Goal: Task Accomplishment & Management: Use online tool/utility

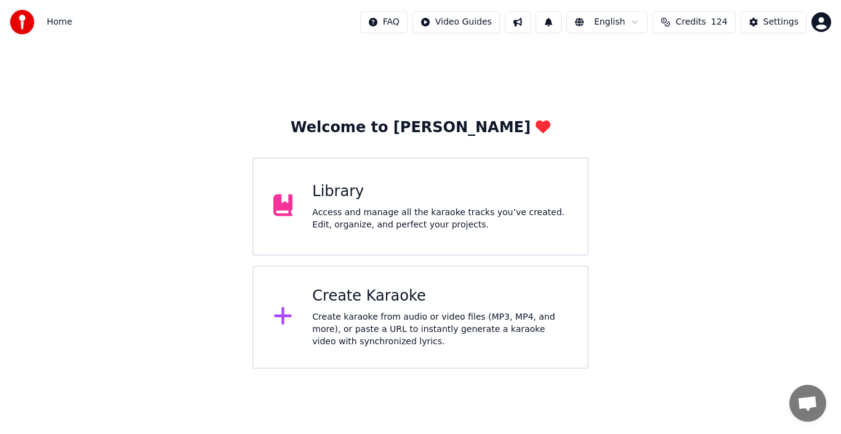
click at [287, 322] on icon at bounding box center [283, 316] width 20 height 22
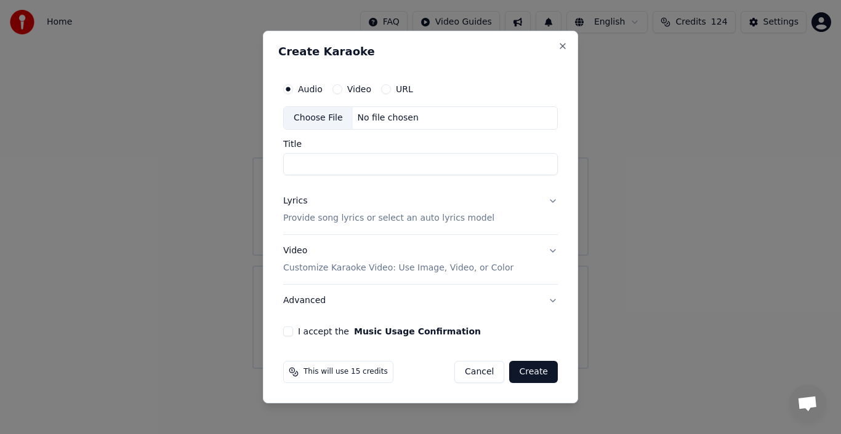
click at [487, 373] on button "Cancel" at bounding box center [479, 372] width 50 height 22
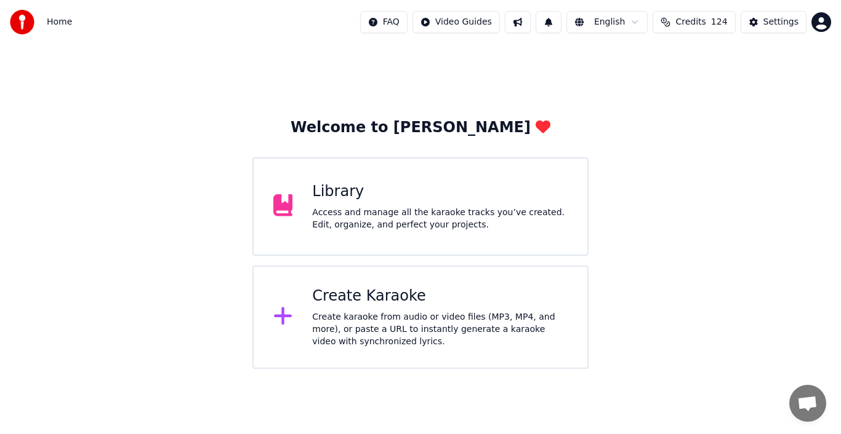
click at [335, 297] on div "Create Karaoke" at bounding box center [439, 297] width 255 height 20
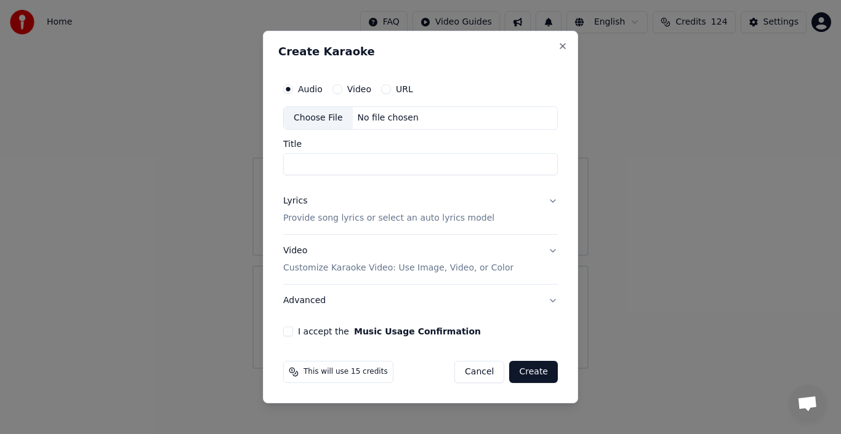
click at [325, 117] on div "Choose File" at bounding box center [318, 118] width 69 height 22
type input "**********"
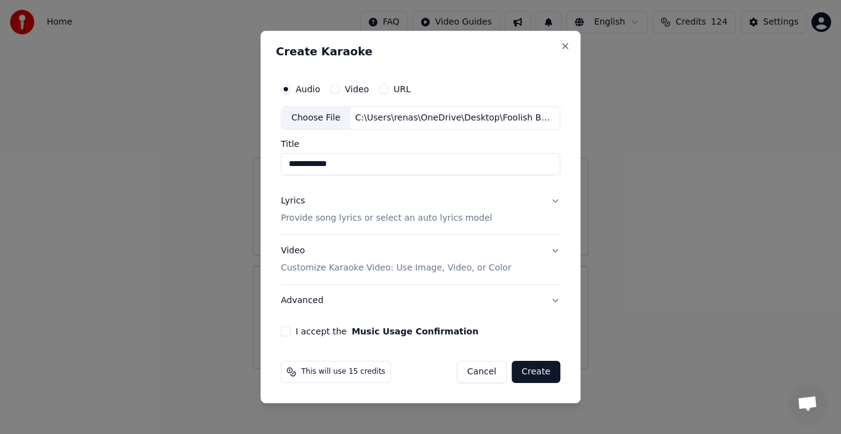
click at [291, 204] on div "Lyrics" at bounding box center [293, 201] width 24 height 12
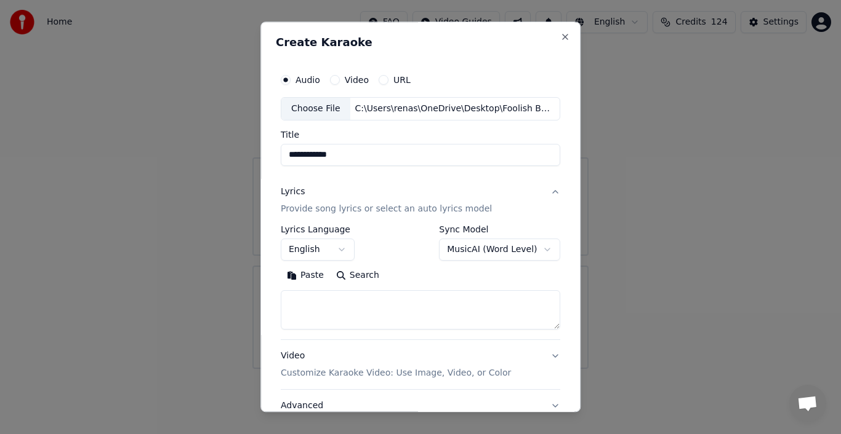
click at [313, 276] on button "Paste" at bounding box center [305, 276] width 49 height 20
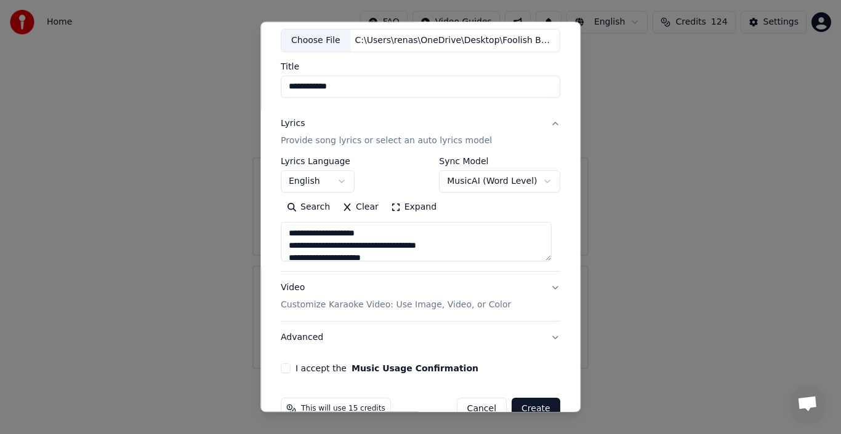
scroll to position [70, 0]
click at [304, 334] on button "Advanced" at bounding box center [420, 337] width 279 height 32
type textarea "**********"
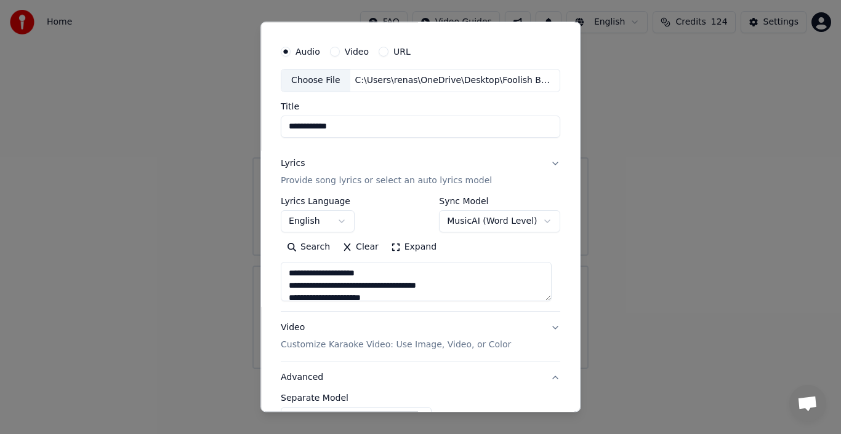
scroll to position [26, 0]
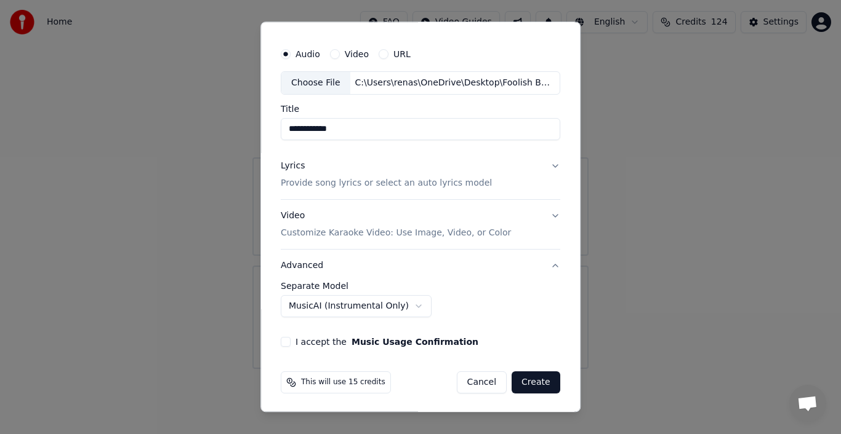
click at [389, 306] on body "**********" at bounding box center [420, 184] width 841 height 369
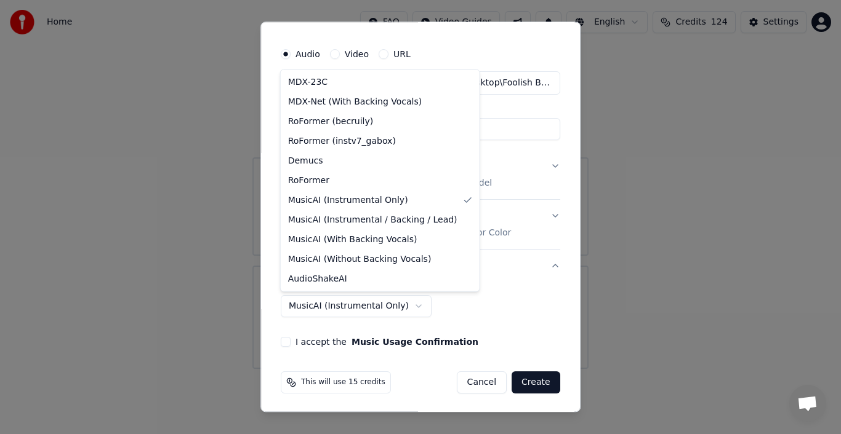
select select "**********"
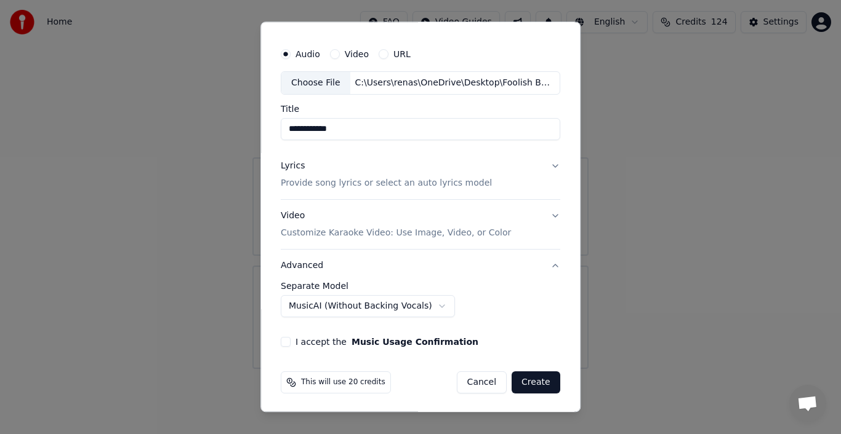
click at [287, 340] on button "I accept the Music Usage Confirmation" at bounding box center [286, 342] width 10 height 10
click at [544, 320] on div "**********" at bounding box center [420, 305] width 279 height 46
click at [293, 167] on div "Lyrics" at bounding box center [293, 166] width 24 height 12
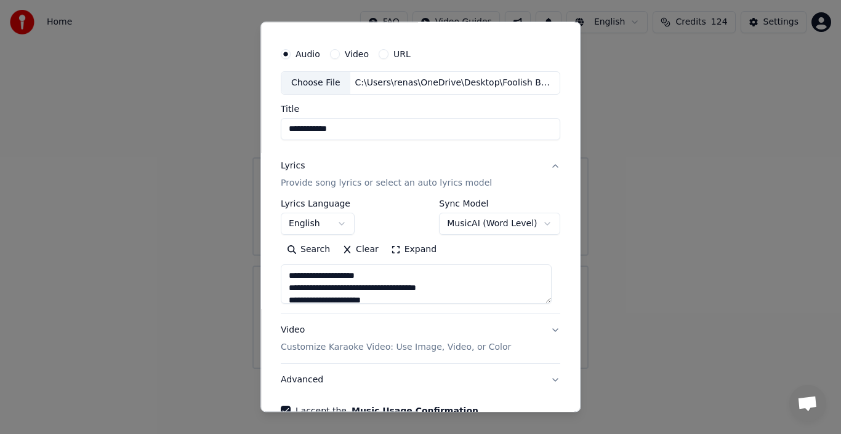
click at [343, 248] on button "Clear" at bounding box center [360, 250] width 49 height 20
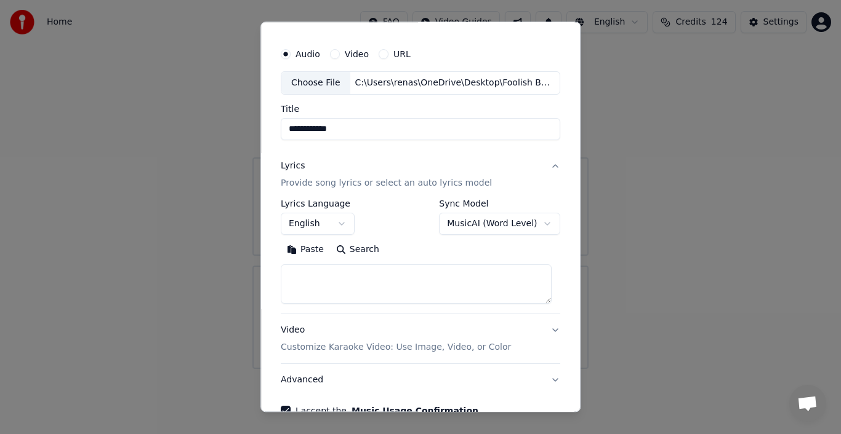
click at [311, 249] on button "Paste" at bounding box center [305, 250] width 49 height 20
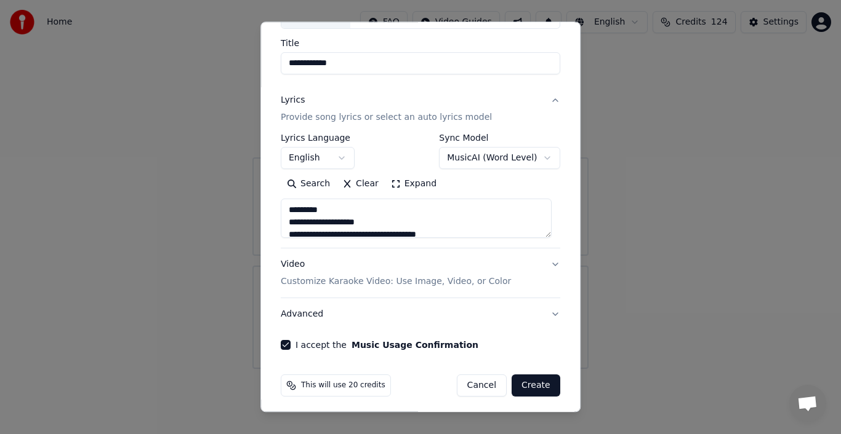
scroll to position [95, 0]
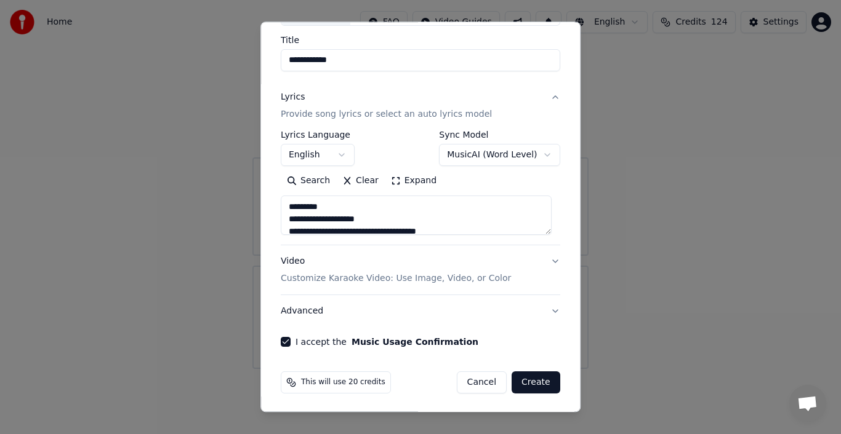
click at [544, 310] on button "Advanced" at bounding box center [420, 311] width 279 height 32
type textarea "**********"
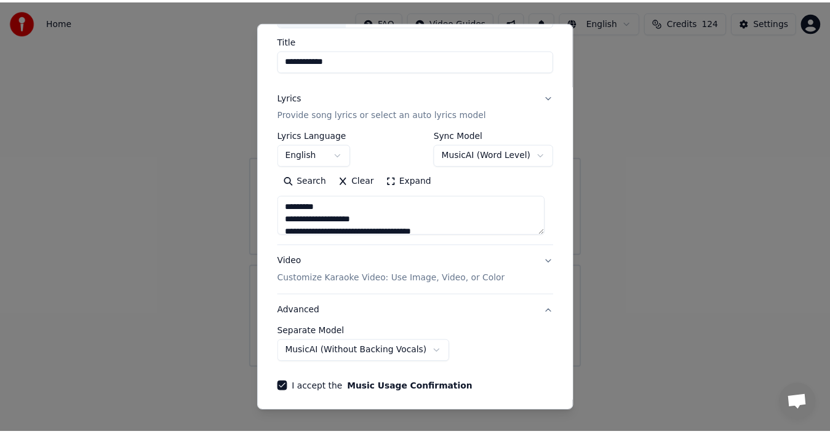
scroll to position [26, 0]
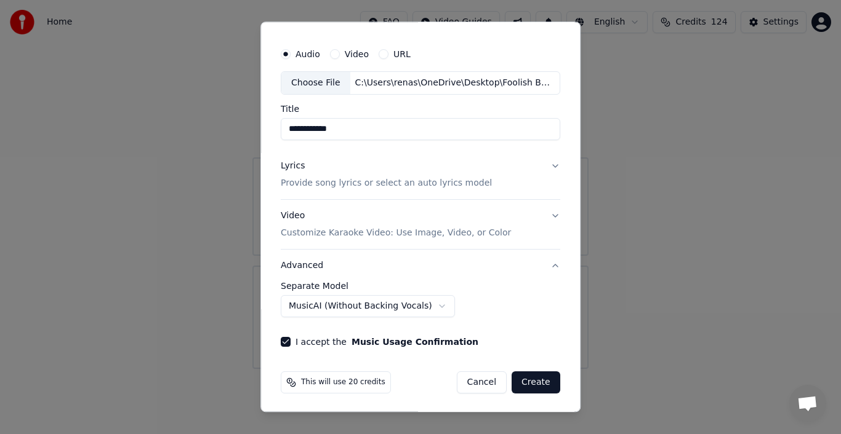
click at [544, 310] on div "**********" at bounding box center [420, 300] width 279 height 36
click at [528, 382] on button "Create" at bounding box center [535, 383] width 49 height 22
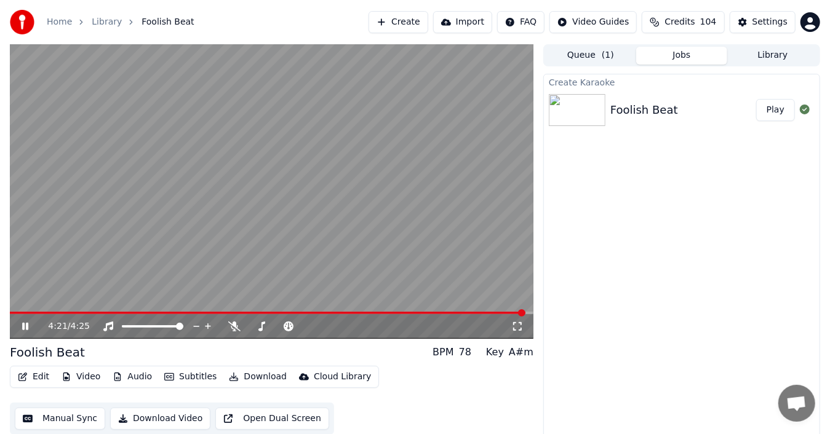
click at [322, 156] on video at bounding box center [272, 191] width 524 height 295
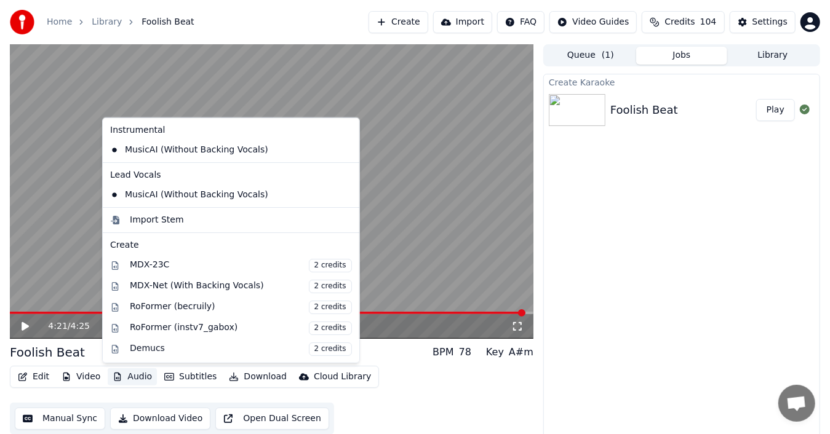
click at [138, 377] on button "Audio" at bounding box center [132, 377] width 49 height 17
click at [343, 147] on icon at bounding box center [347, 150] width 9 height 10
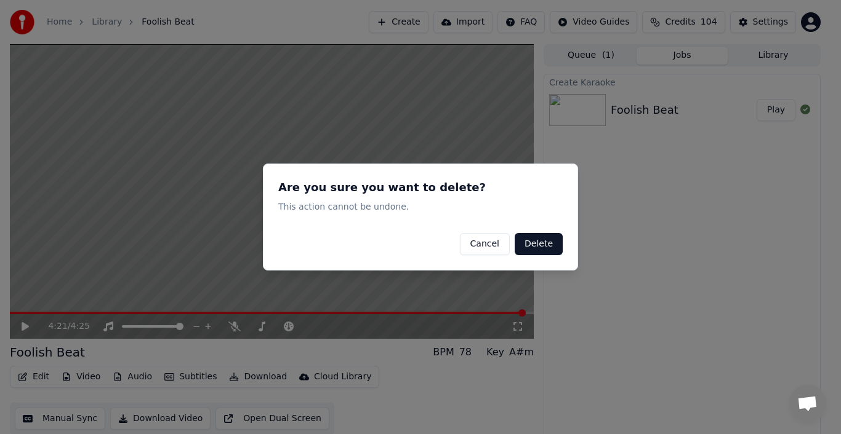
click at [546, 239] on button "Delete" at bounding box center [538, 244] width 48 height 22
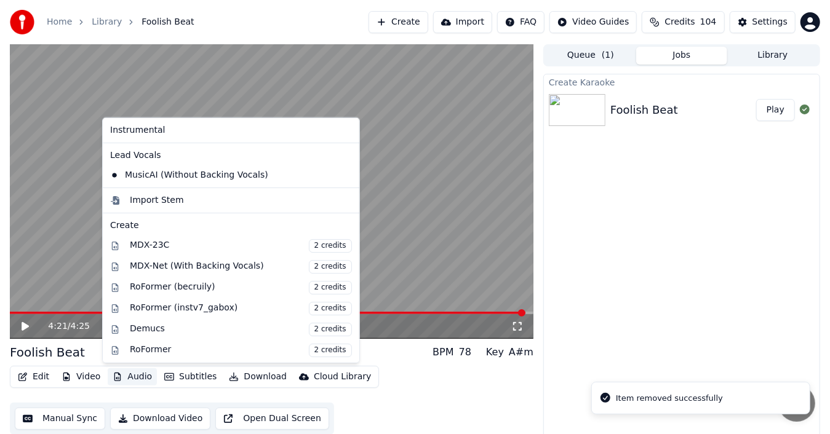
click at [141, 377] on button "Audio" at bounding box center [132, 377] width 49 height 17
click at [343, 172] on icon at bounding box center [350, 175] width 14 height 10
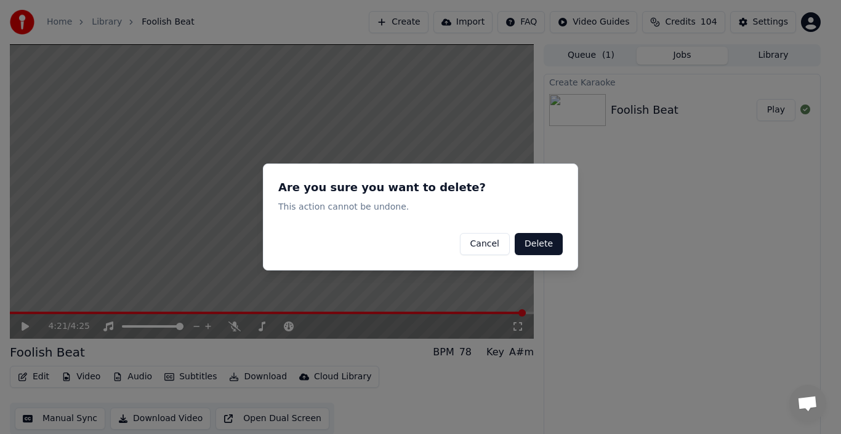
click at [528, 244] on button "Delete" at bounding box center [538, 244] width 48 height 22
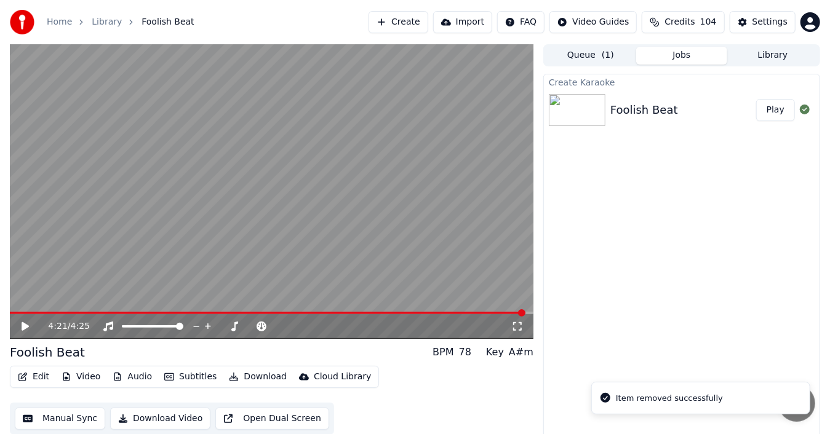
click at [129, 378] on button "Audio" at bounding box center [132, 377] width 49 height 17
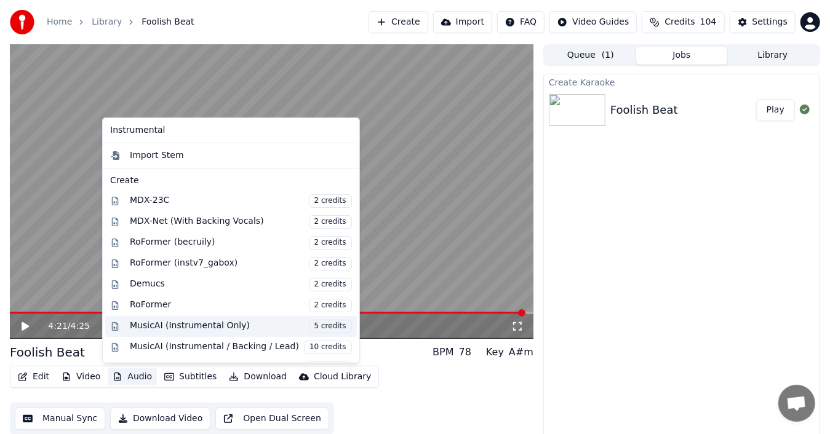
click at [218, 320] on div "MusicAI (Instrumental Only) 5 credits" at bounding box center [241, 327] width 222 height 14
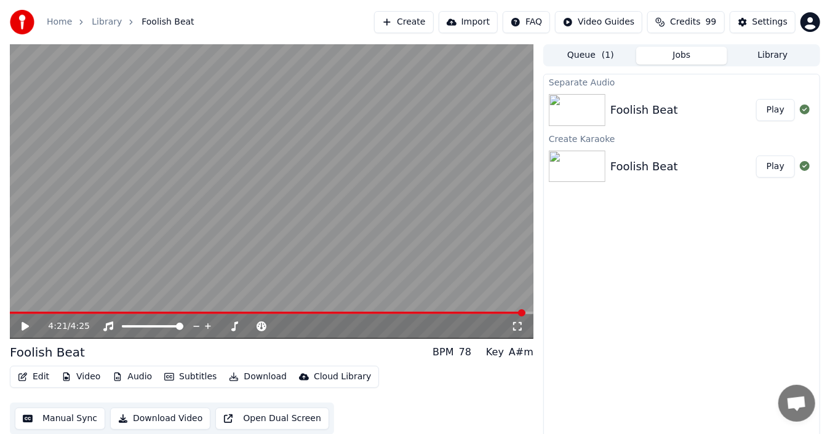
click at [774, 108] on button "Play" at bounding box center [775, 110] width 39 height 22
click at [244, 376] on button "Download" at bounding box center [258, 377] width 68 height 17
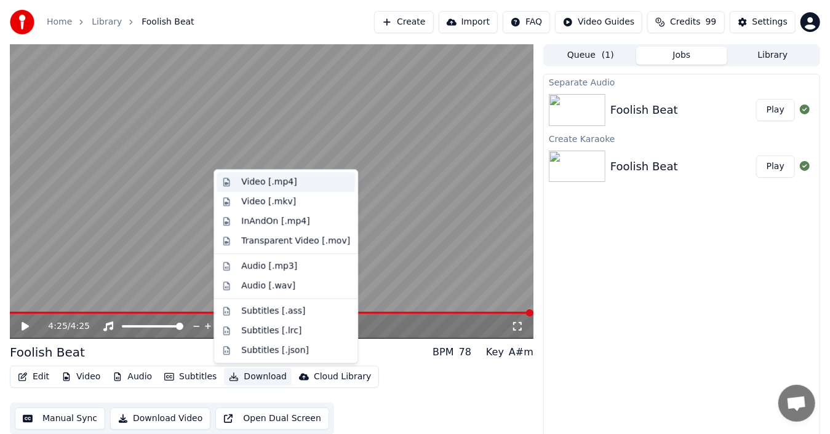
click at [276, 182] on div "Video [.mp4]" at bounding box center [268, 182] width 55 height 12
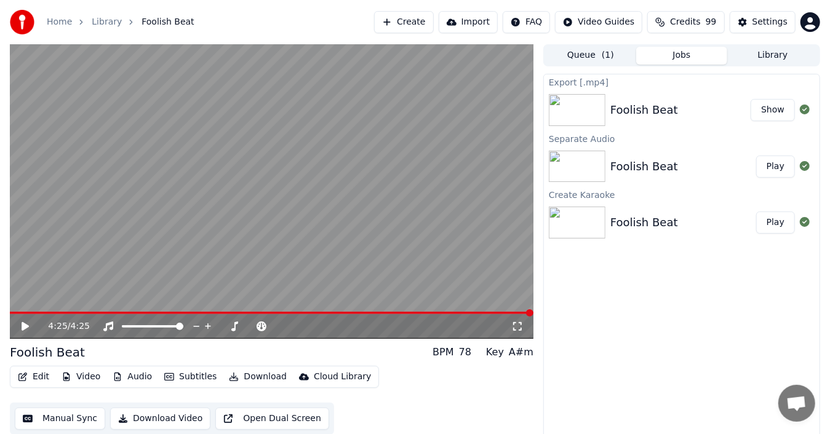
click at [772, 112] on button "Show" at bounding box center [773, 110] width 44 height 22
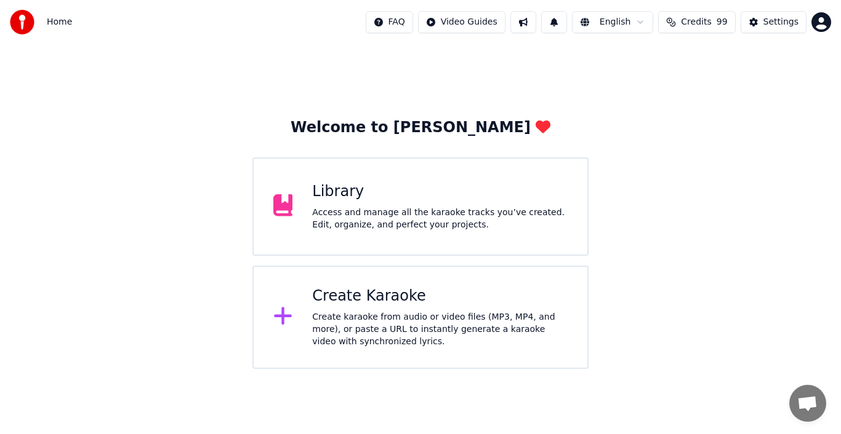
click at [395, 296] on div "Create Karaoke" at bounding box center [439, 297] width 255 height 20
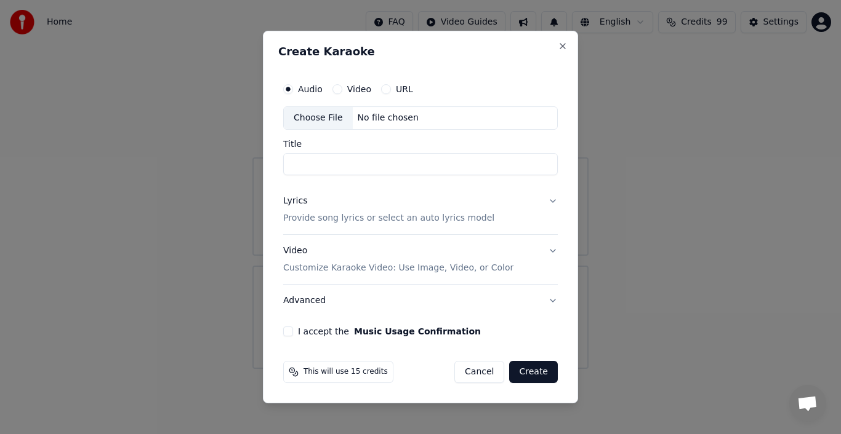
click at [318, 121] on div "Choose File" at bounding box center [318, 118] width 69 height 22
type input "**********"
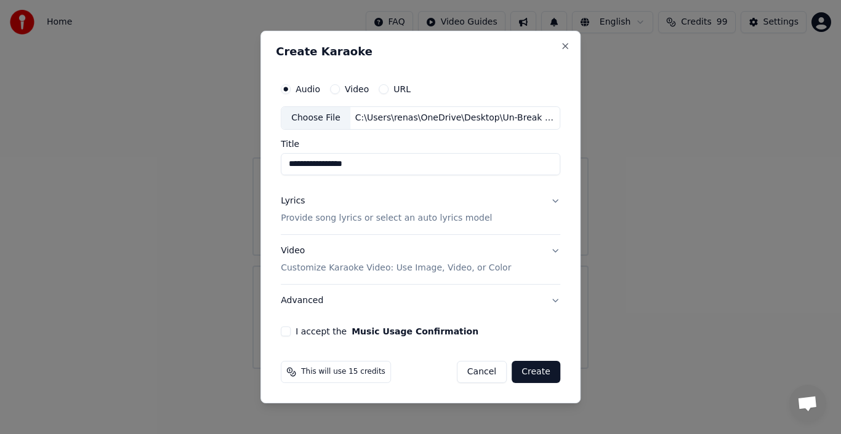
click at [292, 202] on div "Lyrics" at bounding box center [293, 201] width 24 height 12
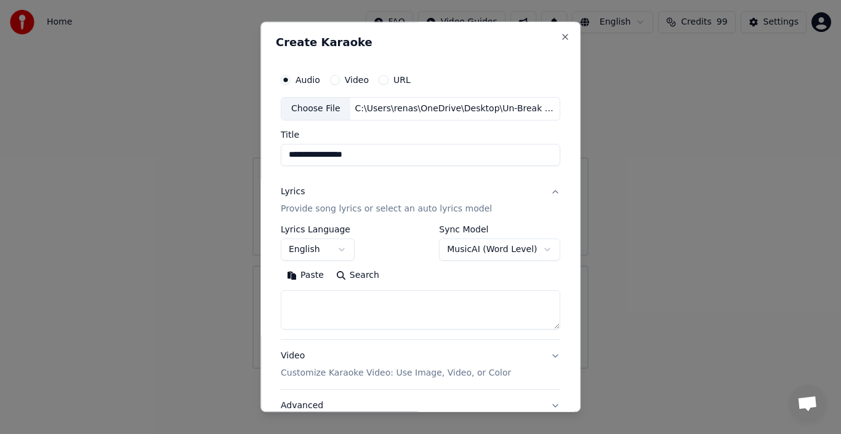
click at [309, 276] on button "Paste" at bounding box center [305, 276] width 49 height 20
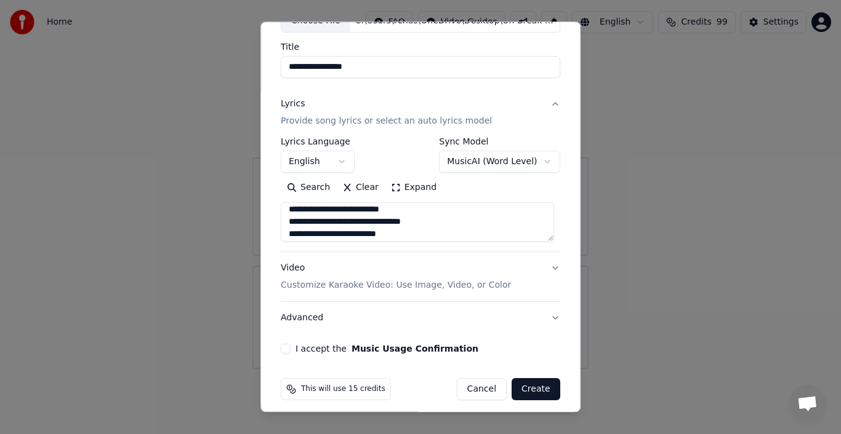
scroll to position [95, 0]
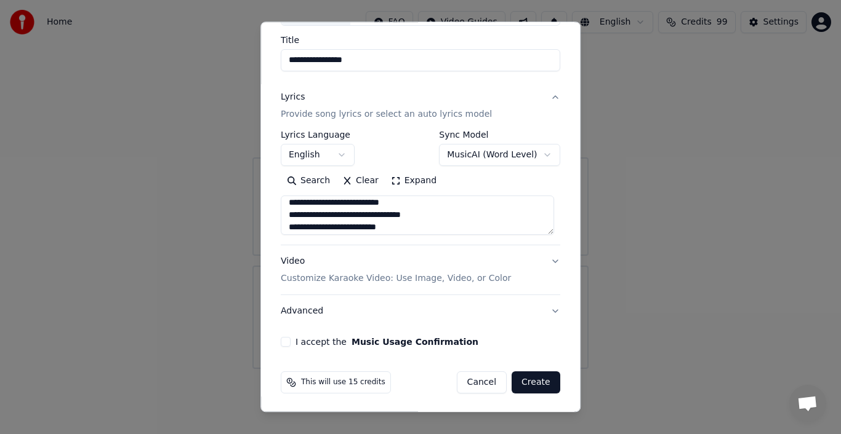
click at [313, 314] on button "Advanced" at bounding box center [420, 311] width 279 height 32
type textarea "**********"
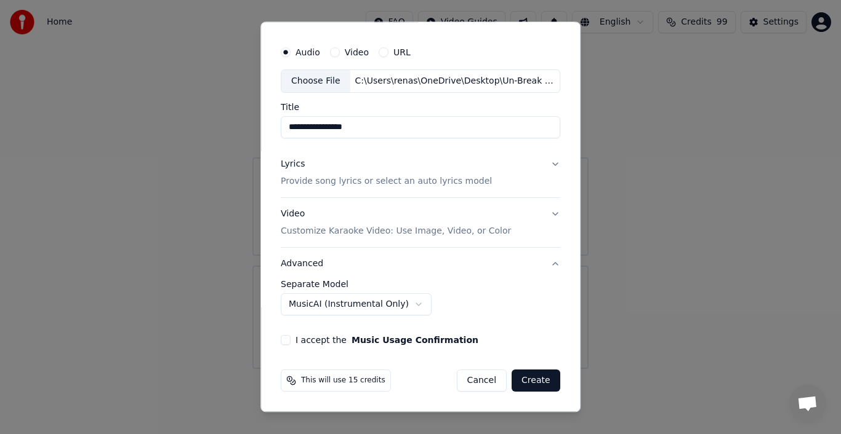
scroll to position [26, 0]
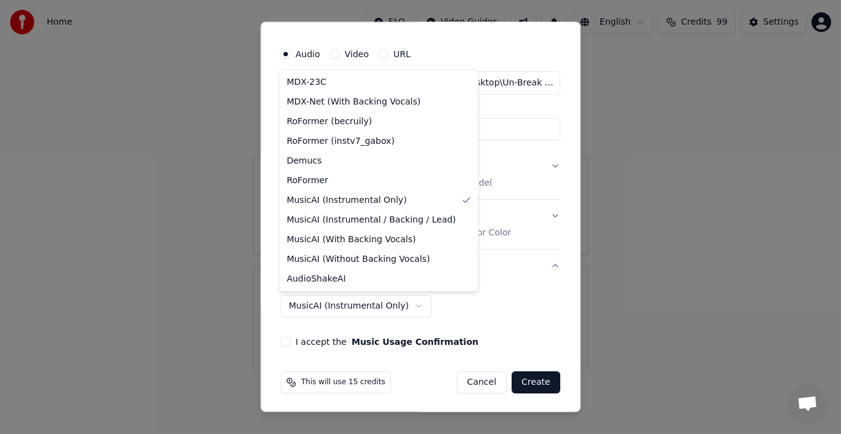
click at [379, 306] on body "**********" at bounding box center [420, 184] width 841 height 369
select select "**********"
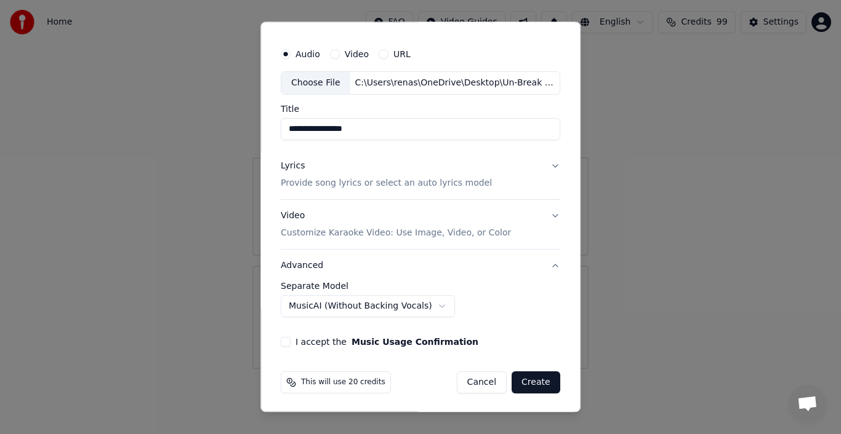
click at [282, 341] on button "I accept the Music Usage Confirmation" at bounding box center [286, 342] width 10 height 10
click at [540, 383] on button "Create" at bounding box center [535, 383] width 49 height 22
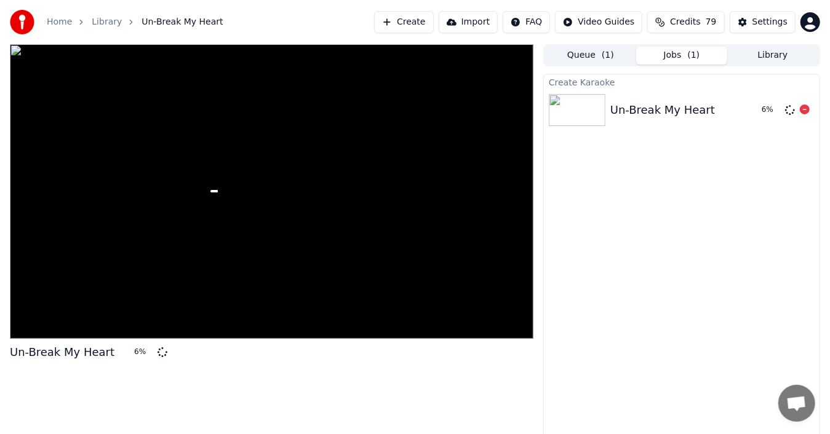
click at [807, 112] on icon at bounding box center [805, 110] width 10 height 10
click at [268, 187] on icon at bounding box center [271, 191] width 39 height 39
click at [276, 191] on icon at bounding box center [271, 191] width 39 height 39
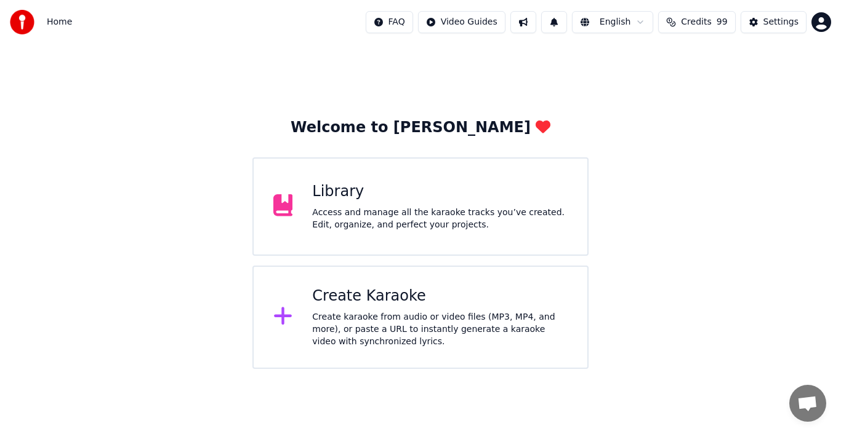
click at [350, 309] on div "Create Karaoke Create karaoke from audio or video files (MP3, MP4, and more), o…" at bounding box center [439, 318] width 255 height 62
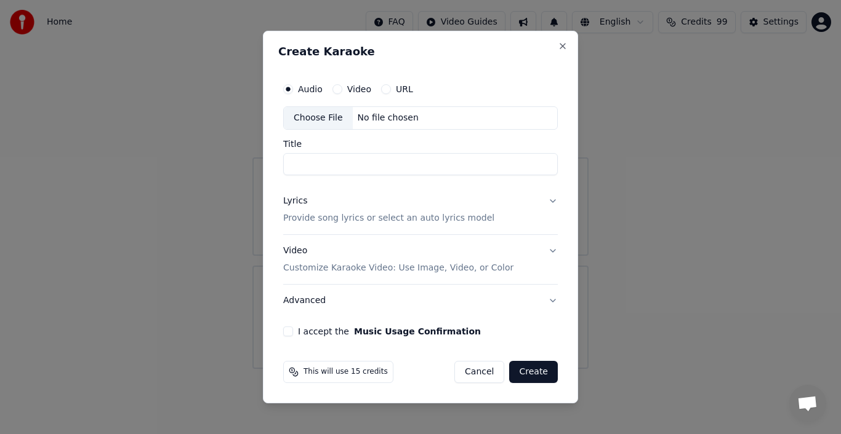
click at [322, 120] on div "Choose File" at bounding box center [318, 118] width 69 height 22
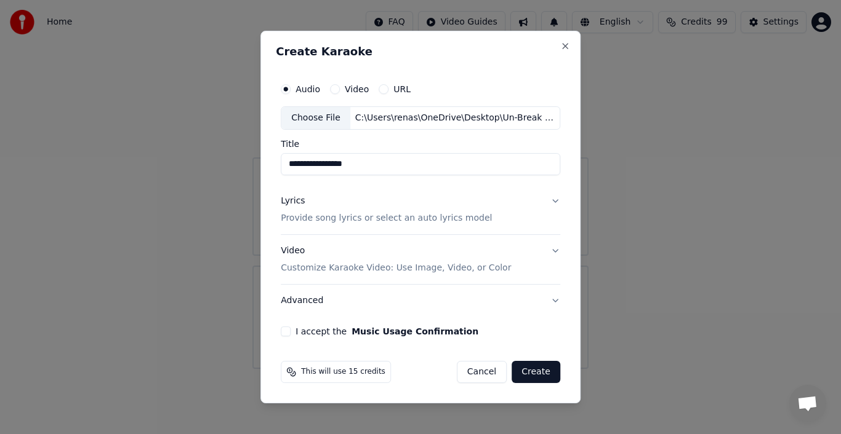
type input "**********"
click at [296, 202] on div "Lyrics" at bounding box center [293, 201] width 24 height 12
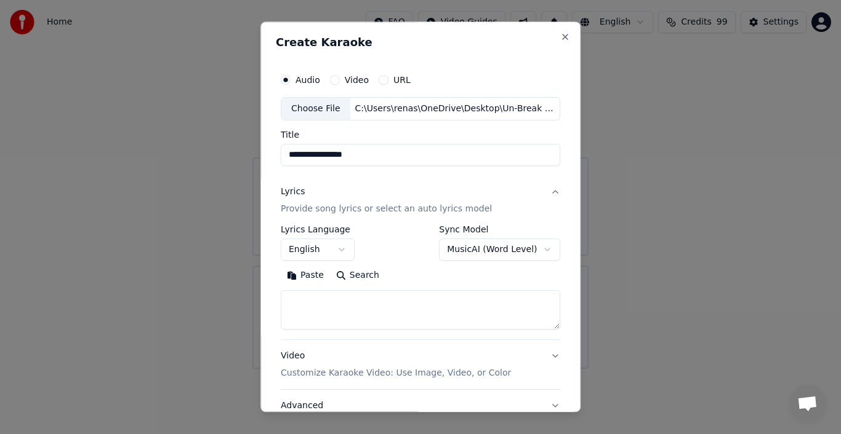
click at [306, 276] on button "Paste" at bounding box center [305, 276] width 49 height 20
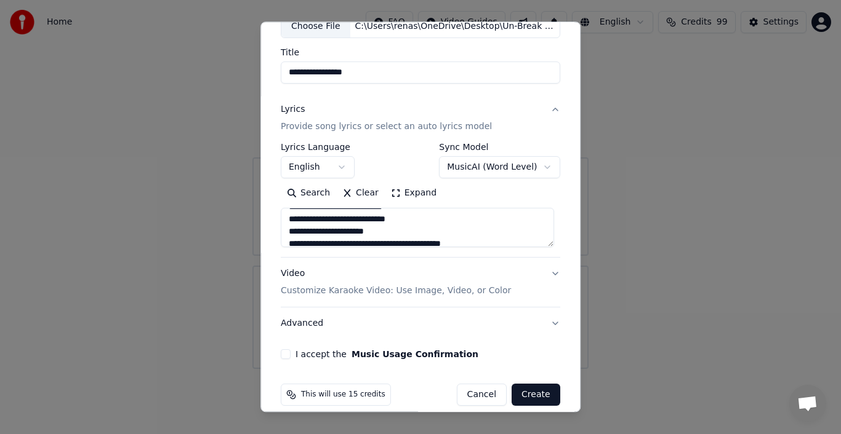
scroll to position [95, 0]
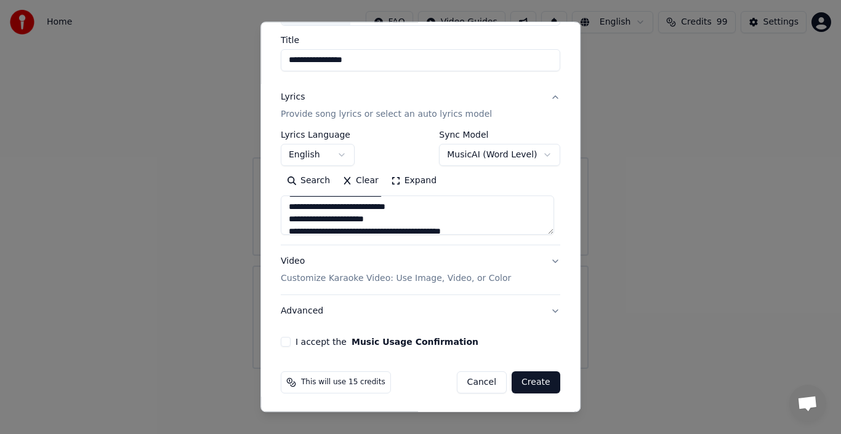
click at [295, 311] on button "Advanced" at bounding box center [420, 311] width 279 height 32
type textarea "**********"
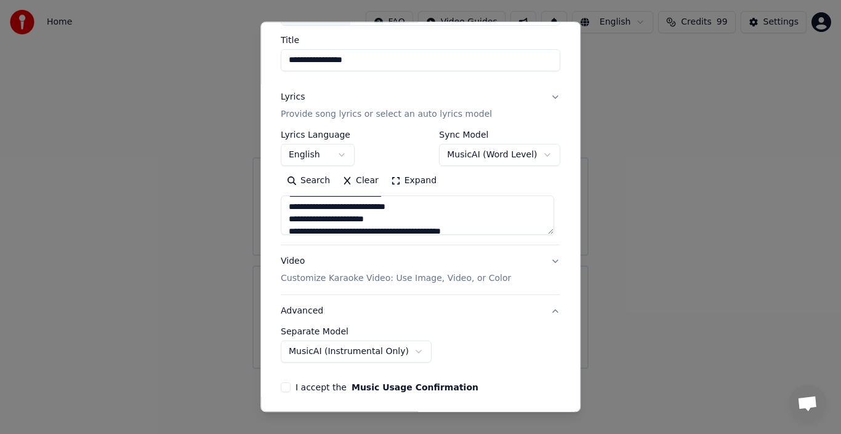
scroll to position [26, 0]
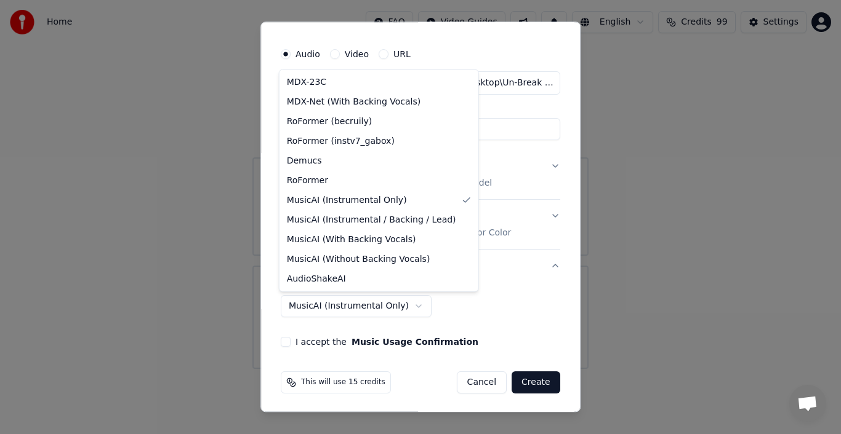
click at [386, 306] on body "**********" at bounding box center [420, 184] width 841 height 369
select select "**********"
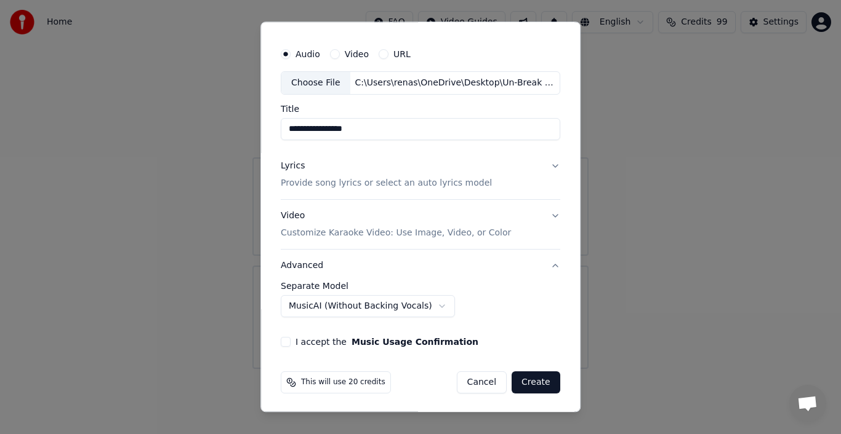
click at [287, 341] on button "I accept the Music Usage Confirmation" at bounding box center [286, 342] width 10 height 10
click at [536, 384] on button "Create" at bounding box center [535, 383] width 49 height 22
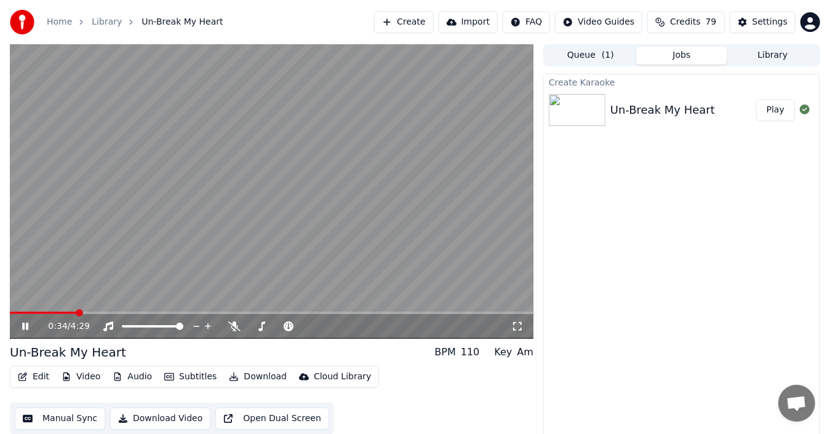
click at [232, 263] on video at bounding box center [272, 191] width 524 height 295
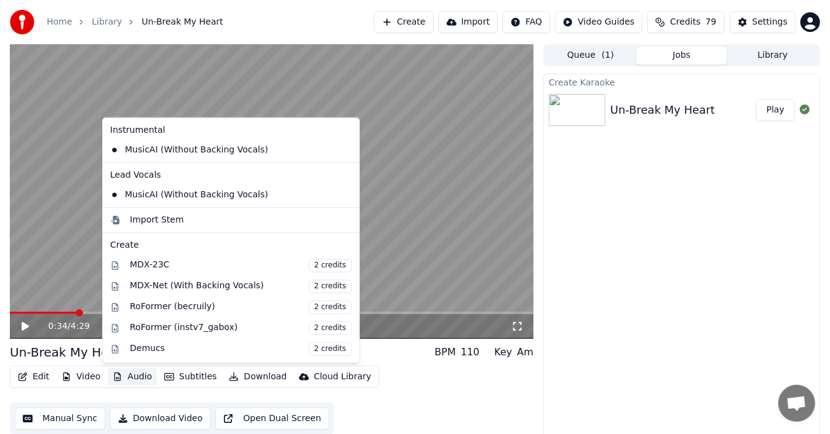
click at [132, 373] on button "Audio" at bounding box center [132, 377] width 49 height 17
click at [343, 146] on icon at bounding box center [347, 150] width 9 height 10
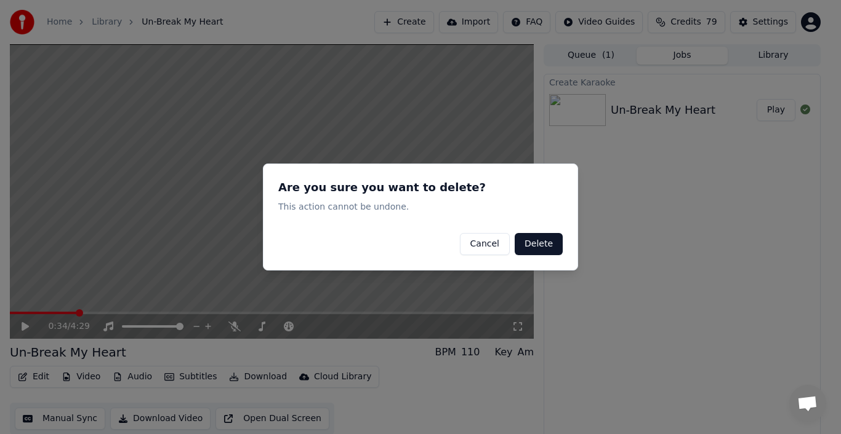
click at [534, 242] on button "Delete" at bounding box center [538, 244] width 48 height 22
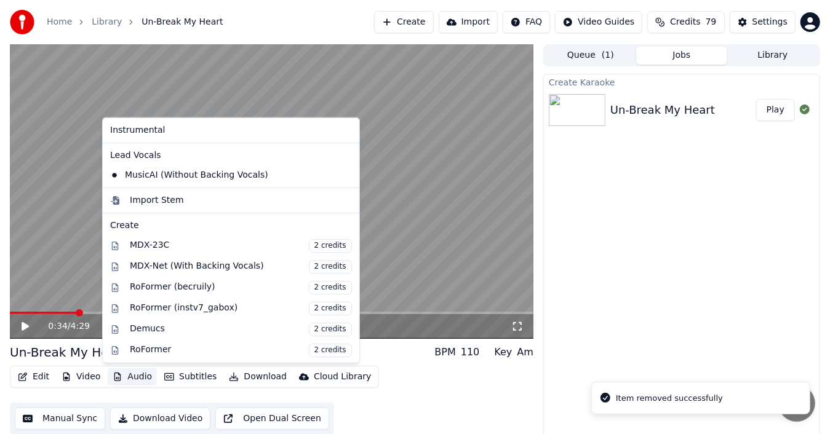
click at [136, 373] on button "Audio" at bounding box center [132, 377] width 49 height 17
click at [343, 173] on icon at bounding box center [350, 175] width 14 height 10
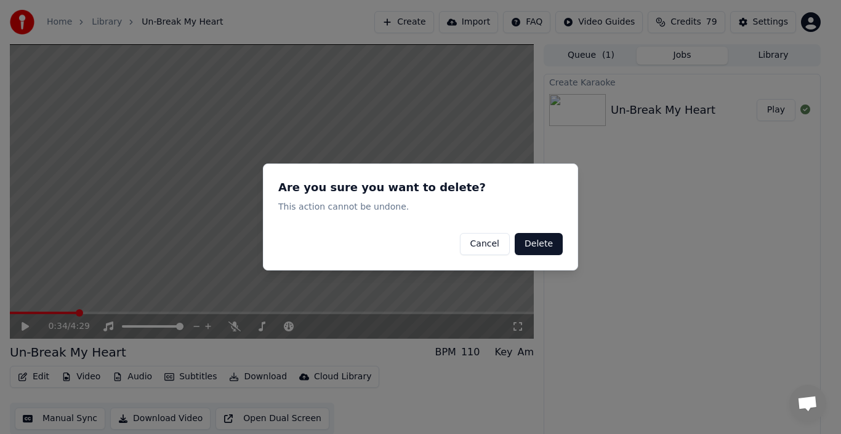
click at [532, 239] on button "Delete" at bounding box center [538, 244] width 48 height 22
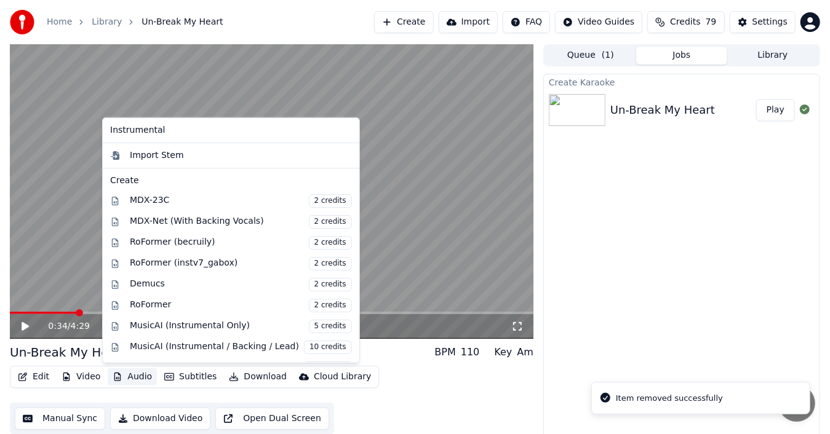
click at [135, 373] on button "Audio" at bounding box center [132, 377] width 49 height 17
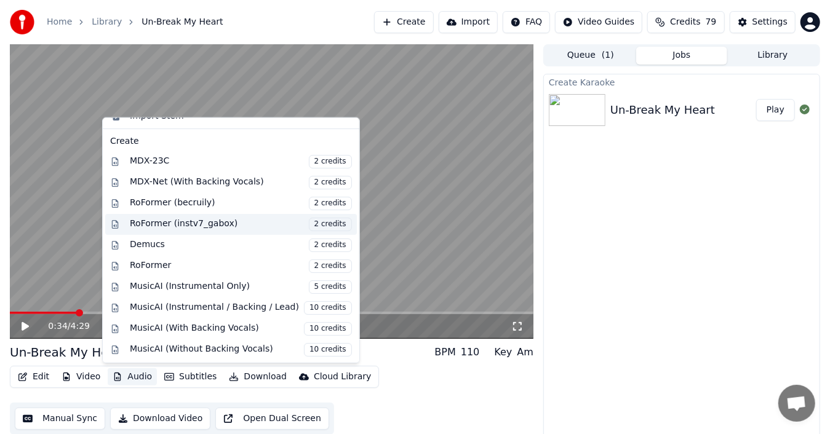
scroll to position [55, 0]
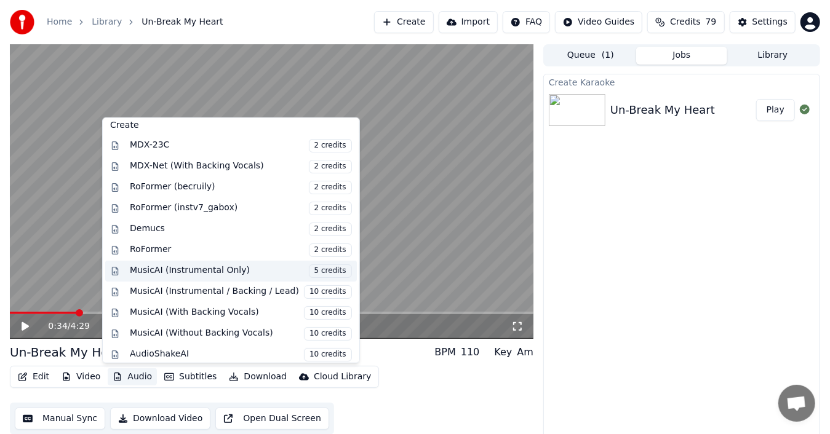
click at [220, 267] on div "MusicAI (Instrumental Only) 5 credits" at bounding box center [241, 272] width 222 height 14
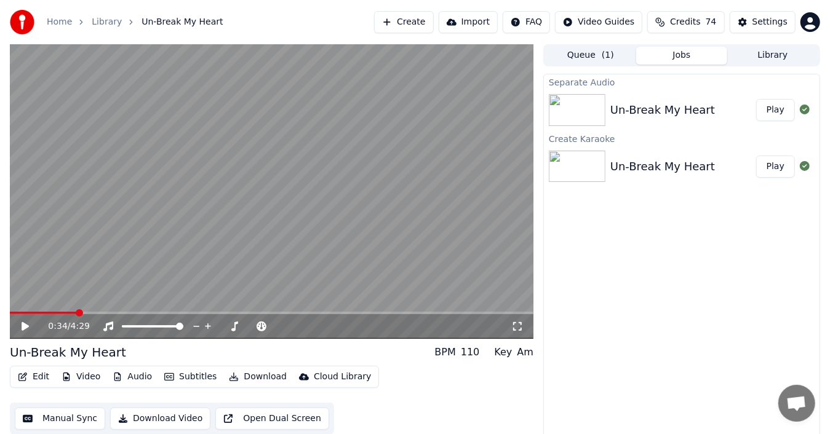
click at [777, 109] on button "Play" at bounding box center [775, 110] width 39 height 22
click at [25, 322] on icon at bounding box center [34, 327] width 28 height 10
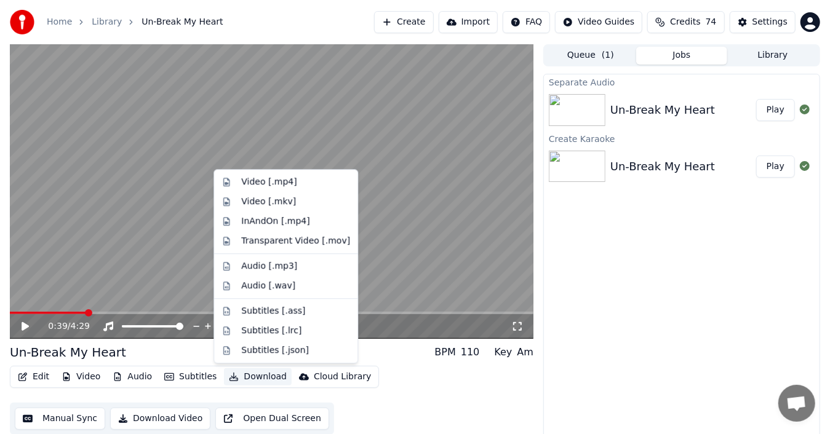
click at [249, 377] on button "Download" at bounding box center [258, 377] width 68 height 17
click at [278, 182] on div "Video [.mp4]" at bounding box center [268, 182] width 55 height 12
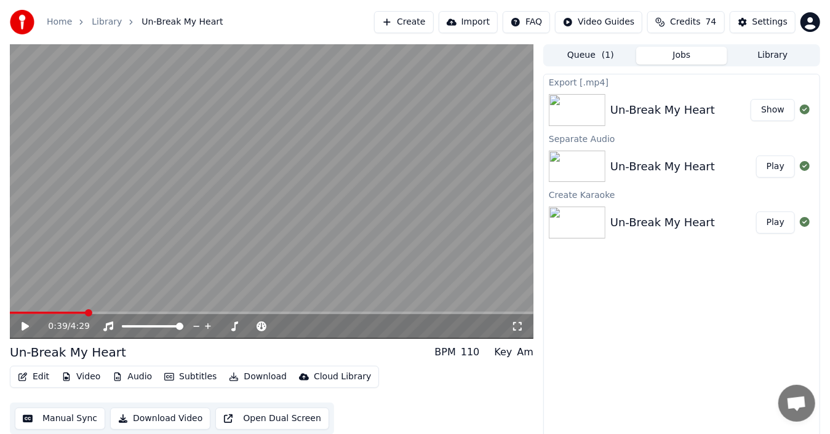
click at [770, 110] on button "Show" at bounding box center [773, 110] width 44 height 22
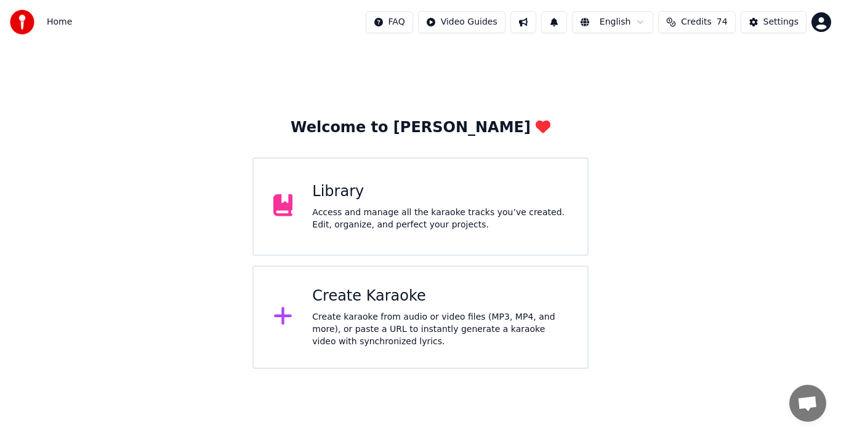
click at [363, 318] on div "Create karaoke from audio or video files (MP3, MP4, and more), or paste a URL t…" at bounding box center [439, 329] width 255 height 37
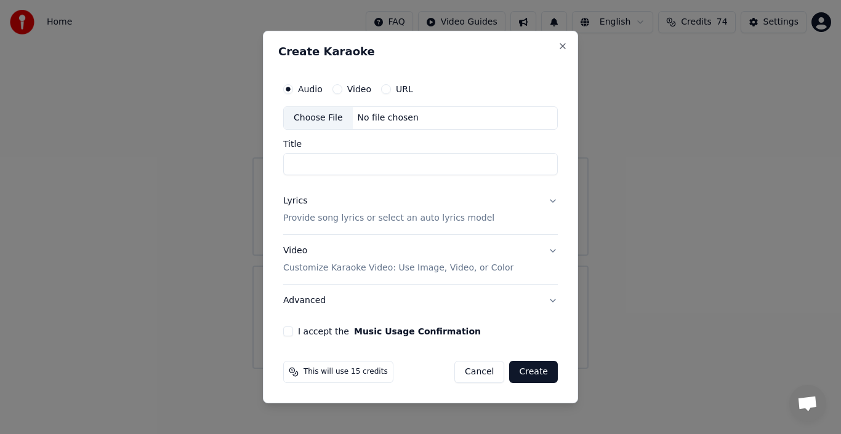
click at [329, 121] on div "Choose File" at bounding box center [318, 118] width 69 height 22
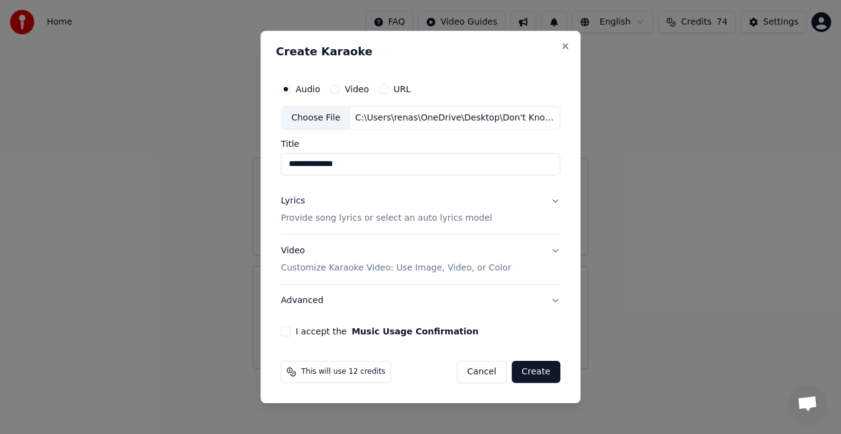
type input "**********"
click at [297, 204] on div "Lyrics" at bounding box center [293, 201] width 24 height 12
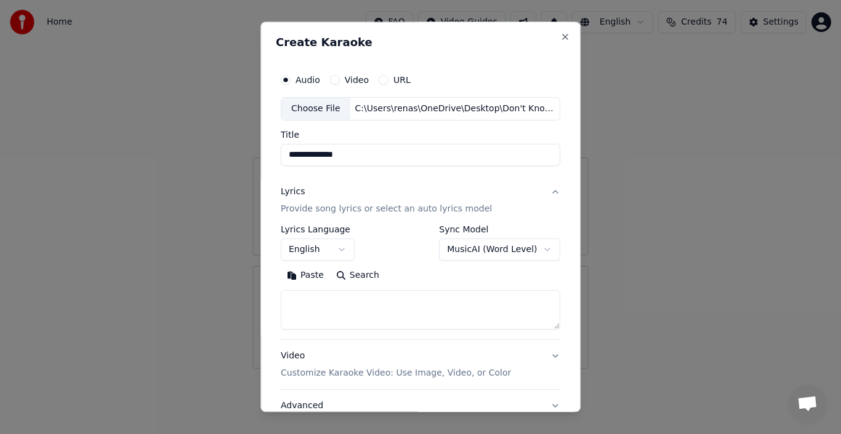
click at [303, 275] on button "Paste" at bounding box center [305, 276] width 49 height 20
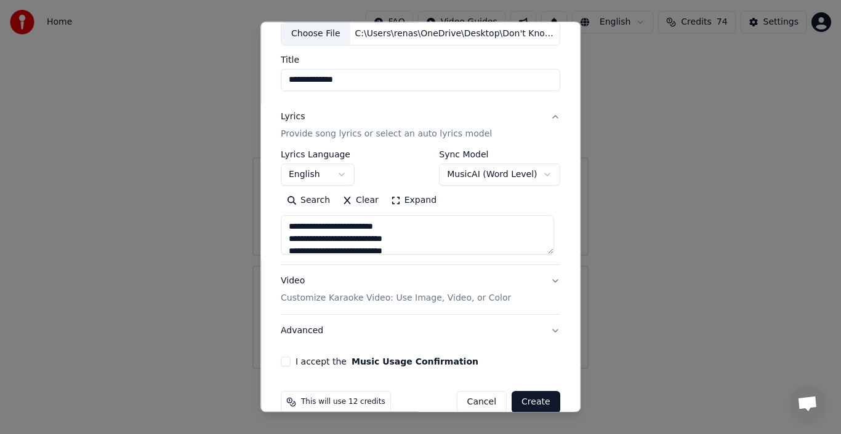
scroll to position [95, 0]
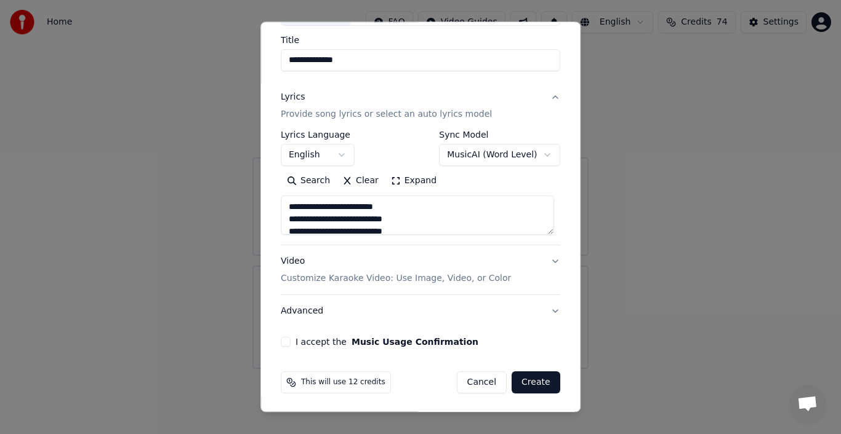
click at [545, 310] on button "Advanced" at bounding box center [420, 311] width 279 height 32
type textarea "**********"
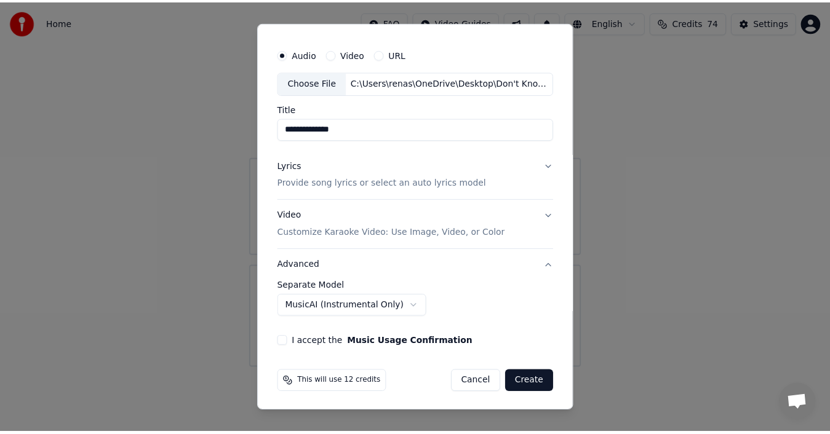
scroll to position [26, 0]
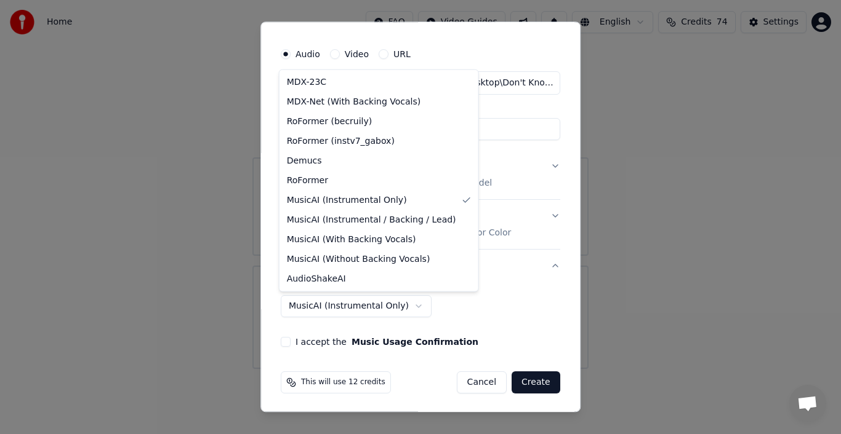
click at [396, 305] on body "**********" at bounding box center [420, 184] width 841 height 369
select select "**********"
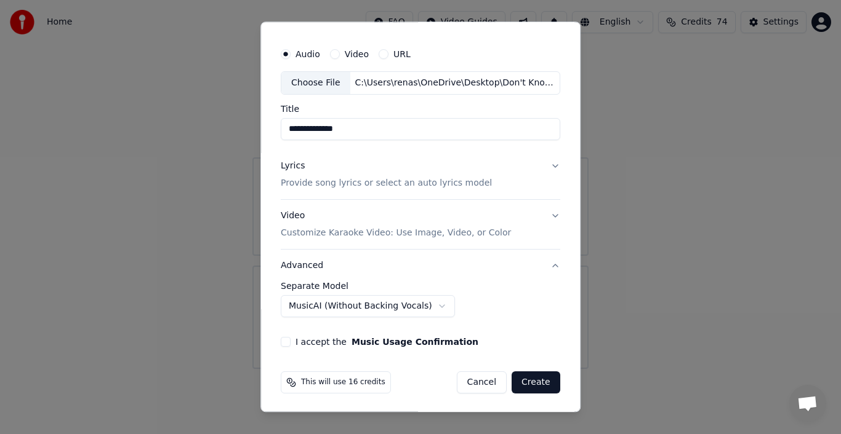
click at [283, 340] on button "I accept the Music Usage Confirmation" at bounding box center [286, 342] width 10 height 10
click at [537, 382] on button "Create" at bounding box center [535, 383] width 49 height 22
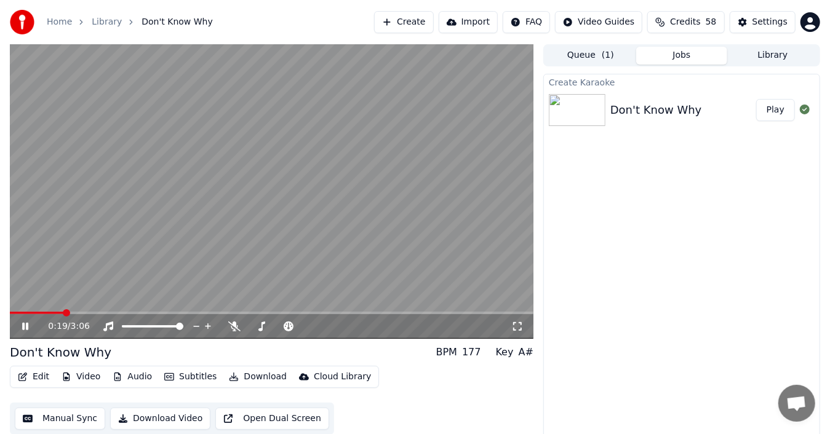
click at [406, 200] on video at bounding box center [272, 191] width 524 height 295
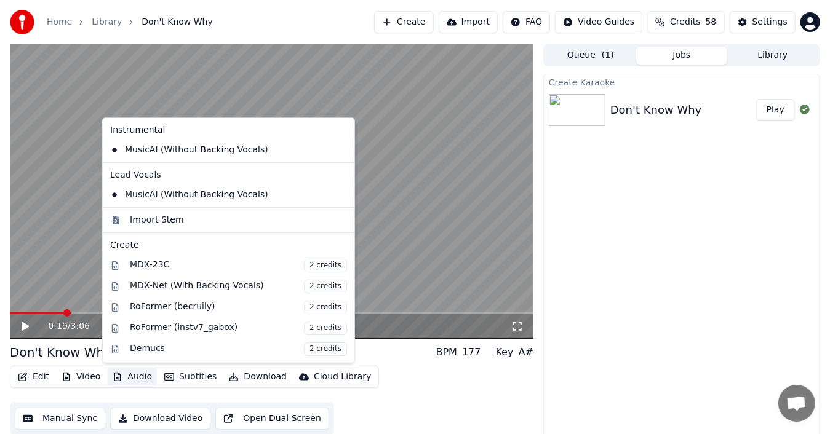
click at [119, 376] on button "Audio" at bounding box center [132, 377] width 49 height 17
click at [338, 146] on icon at bounding box center [342, 150] width 9 height 10
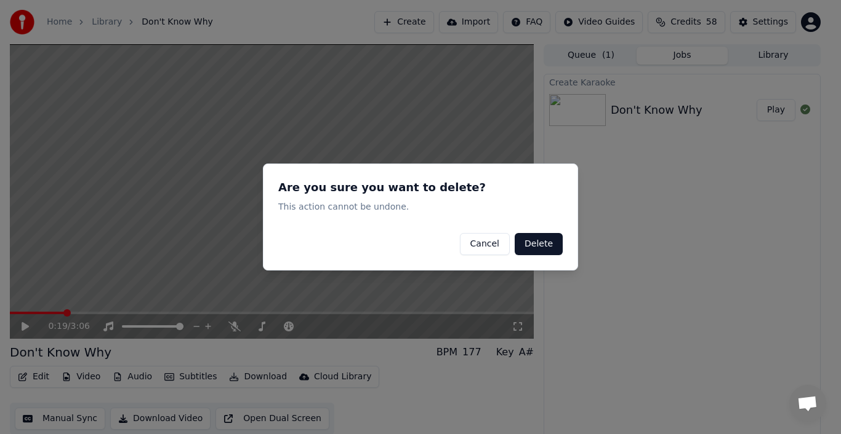
click at [529, 244] on button "Delete" at bounding box center [538, 244] width 48 height 22
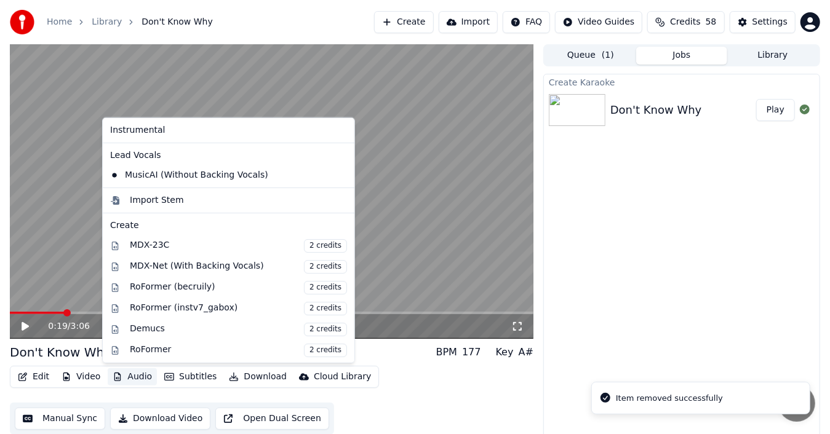
click at [130, 377] on button "Audio" at bounding box center [132, 377] width 49 height 17
click at [338, 171] on icon at bounding box center [345, 175] width 14 height 10
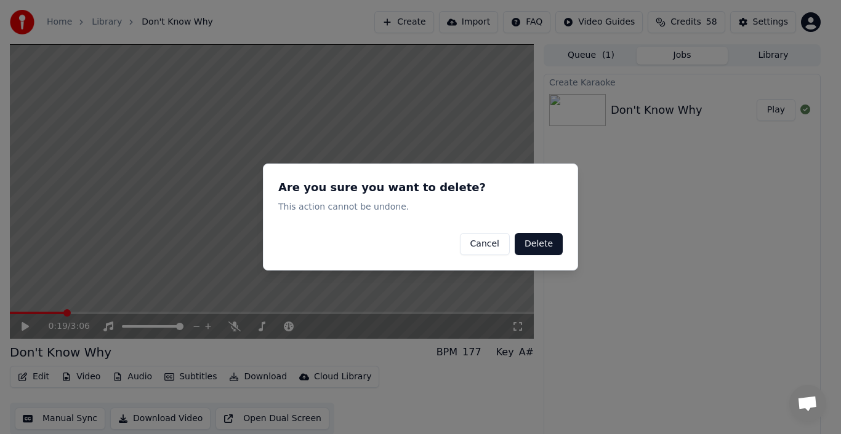
click at [545, 245] on button "Delete" at bounding box center [538, 244] width 48 height 22
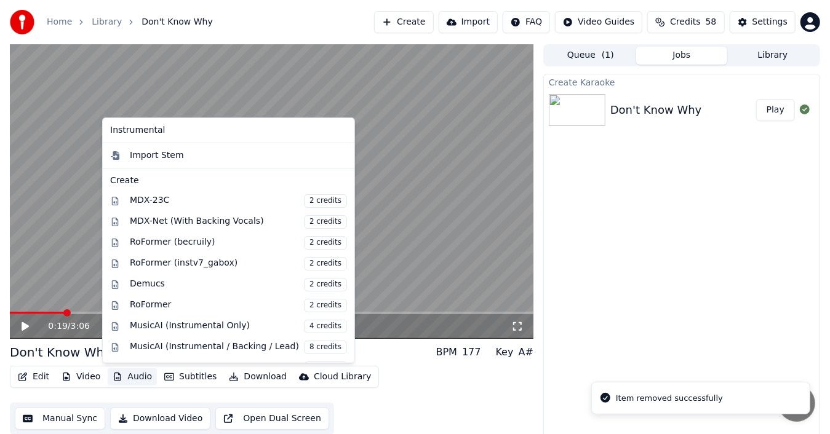
click at [133, 380] on button "Audio" at bounding box center [132, 377] width 49 height 17
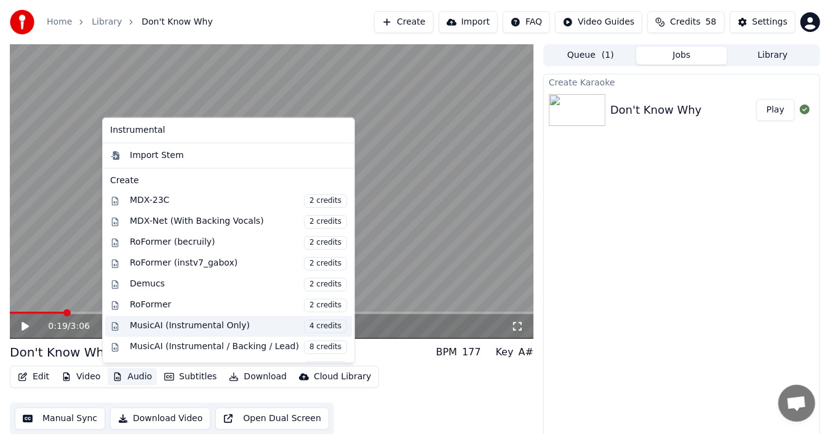
click at [202, 323] on div "MusicAI (Instrumental Only) 4 credits" at bounding box center [238, 327] width 217 height 14
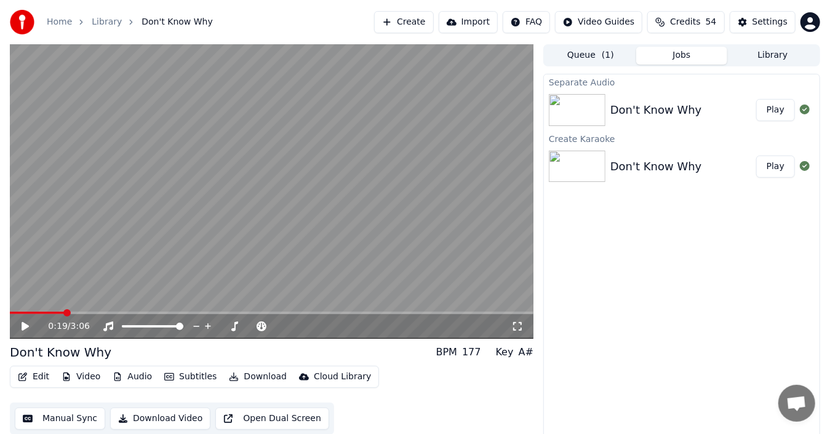
click at [774, 114] on button "Play" at bounding box center [775, 110] width 39 height 22
click at [694, 105] on div "Don't Know Why" at bounding box center [683, 110] width 146 height 17
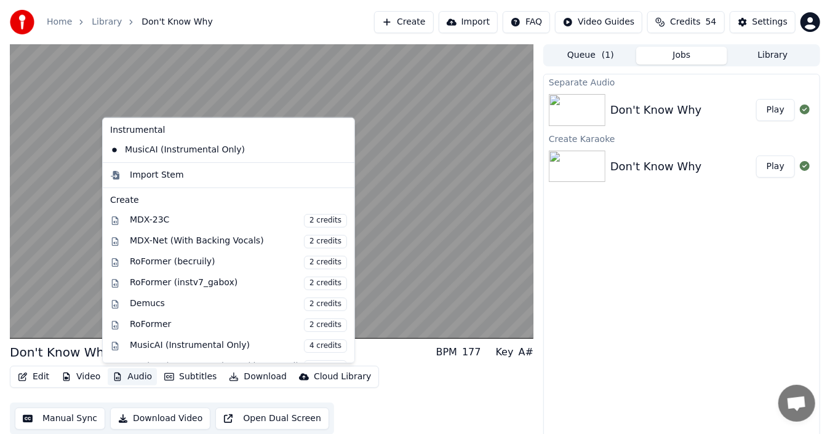
click at [140, 375] on button "Audio" at bounding box center [132, 377] width 49 height 17
click at [234, 153] on div "MusicAI (Instrumental Only)" at bounding box center [219, 150] width 228 height 20
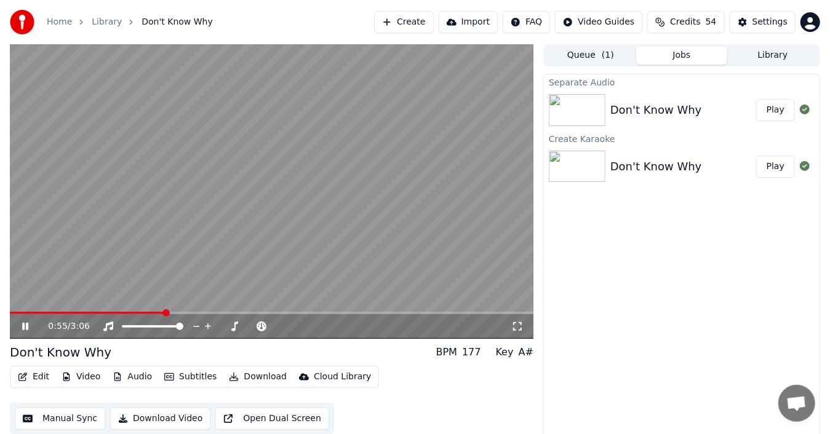
click at [22, 324] on icon at bounding box center [34, 327] width 28 height 10
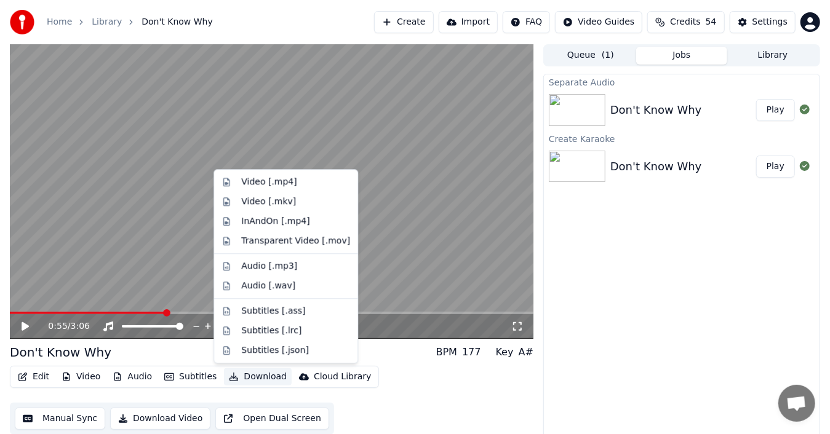
click at [260, 375] on button "Download" at bounding box center [258, 377] width 68 height 17
click at [286, 181] on div "Video [.mp4]" at bounding box center [268, 182] width 55 height 12
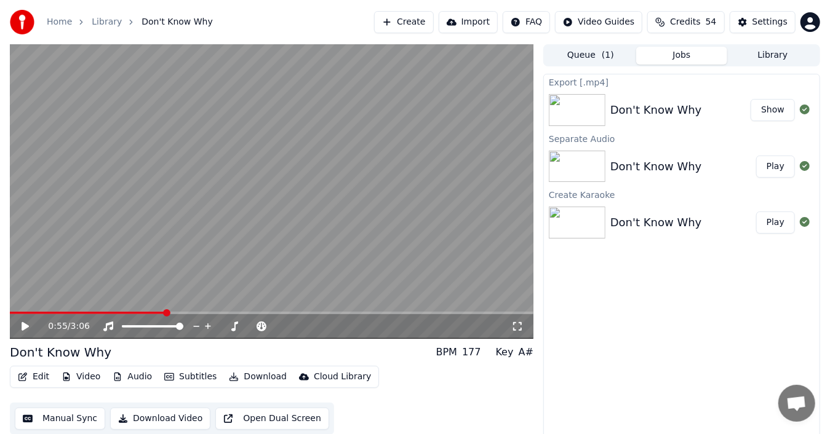
click at [775, 108] on button "Show" at bounding box center [773, 110] width 44 height 22
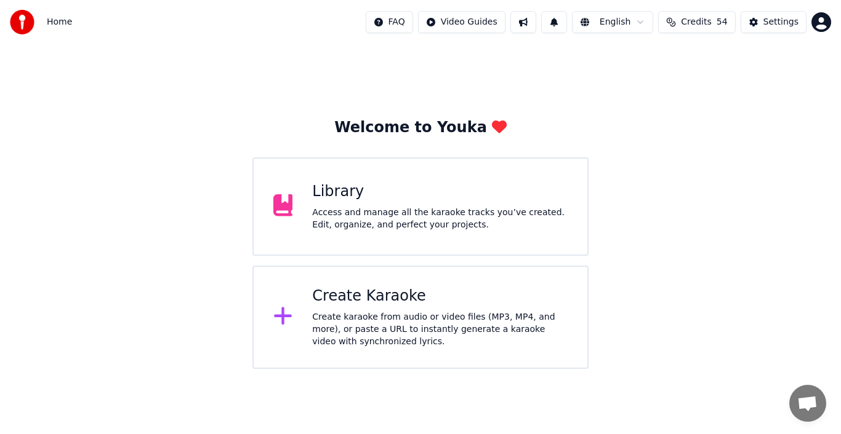
click at [284, 320] on icon at bounding box center [283, 316] width 20 height 22
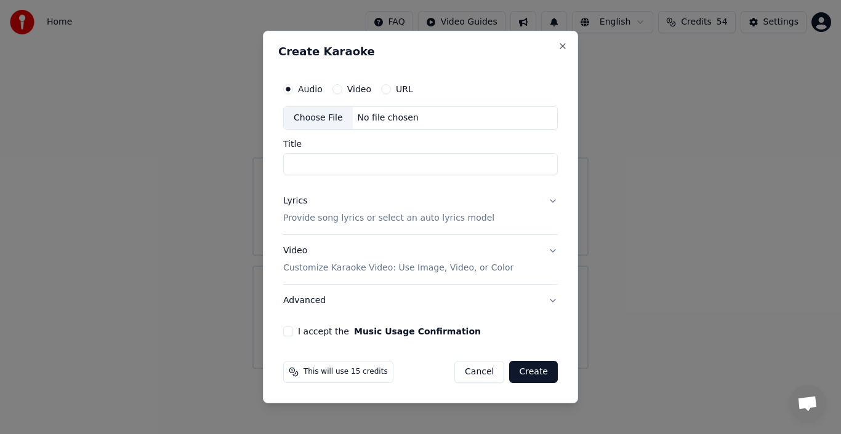
click at [333, 121] on div "Choose File" at bounding box center [318, 118] width 69 height 22
type input "**********"
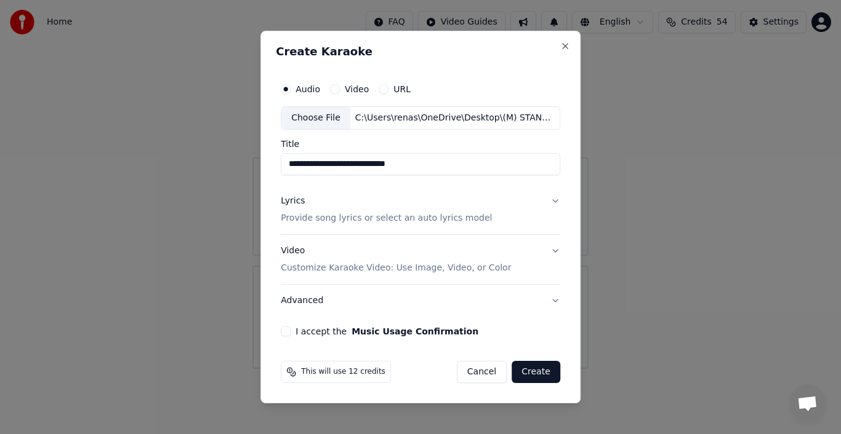
click at [298, 204] on div "Lyrics" at bounding box center [293, 201] width 24 height 12
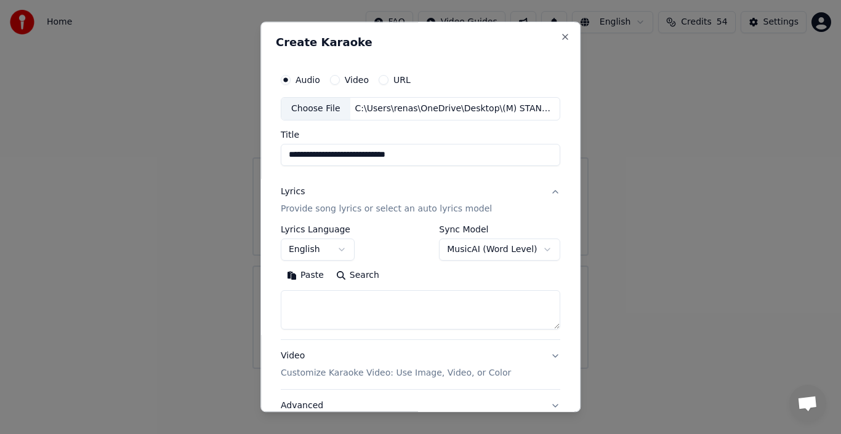
click at [304, 276] on button "Paste" at bounding box center [305, 276] width 49 height 20
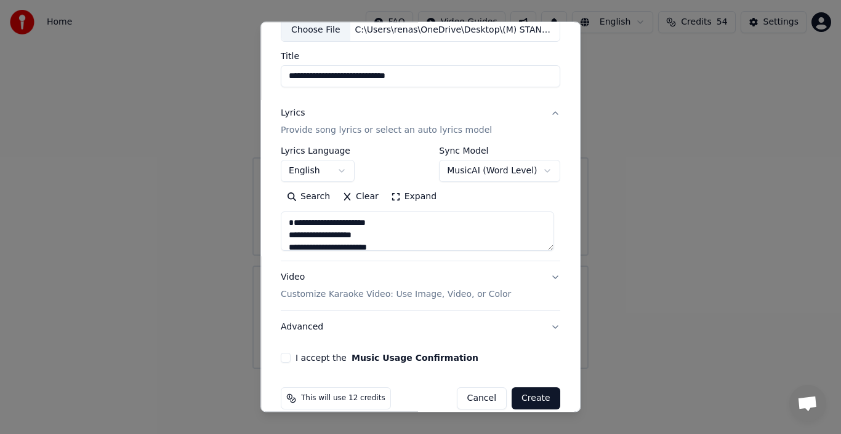
scroll to position [95, 0]
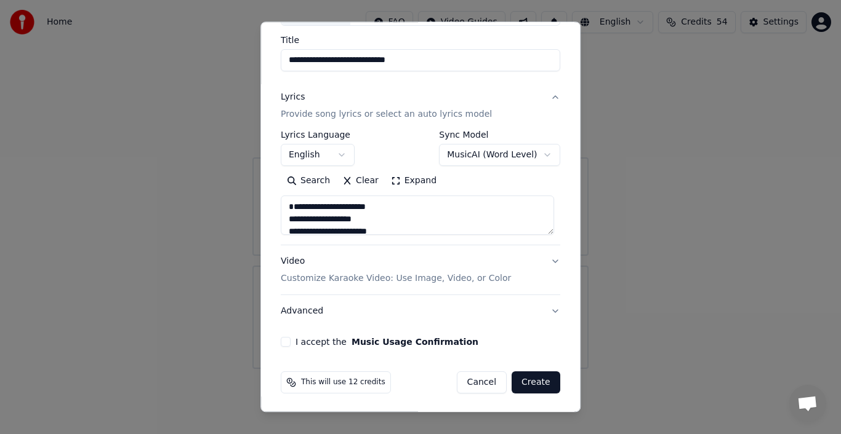
click at [546, 310] on button "Advanced" at bounding box center [420, 311] width 279 height 32
type textarea "**********"
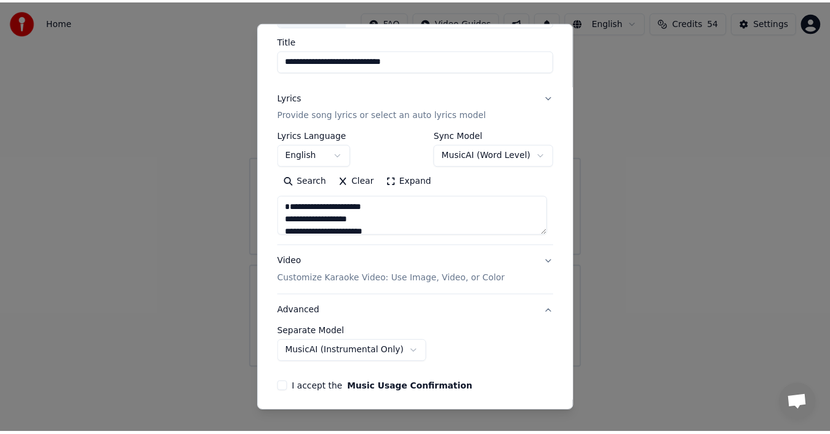
scroll to position [26, 0]
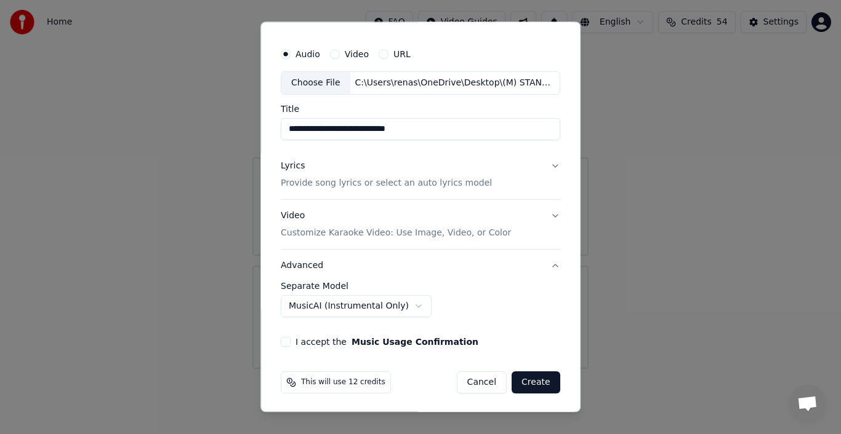
click at [388, 305] on body "**********" at bounding box center [420, 184] width 841 height 369
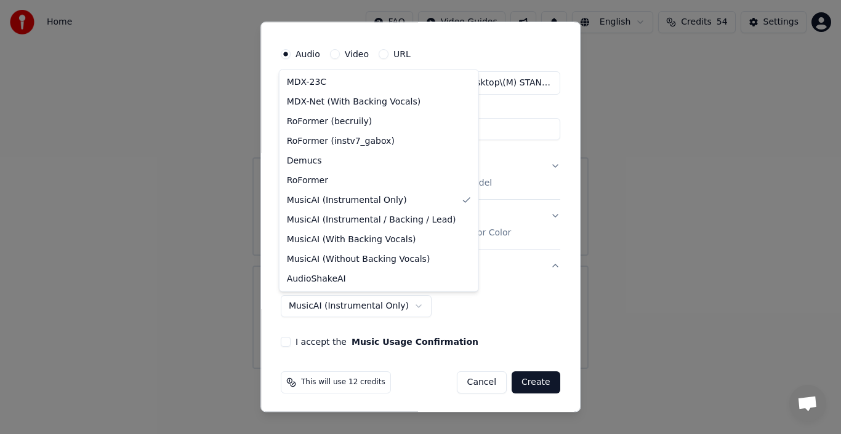
select select "**********"
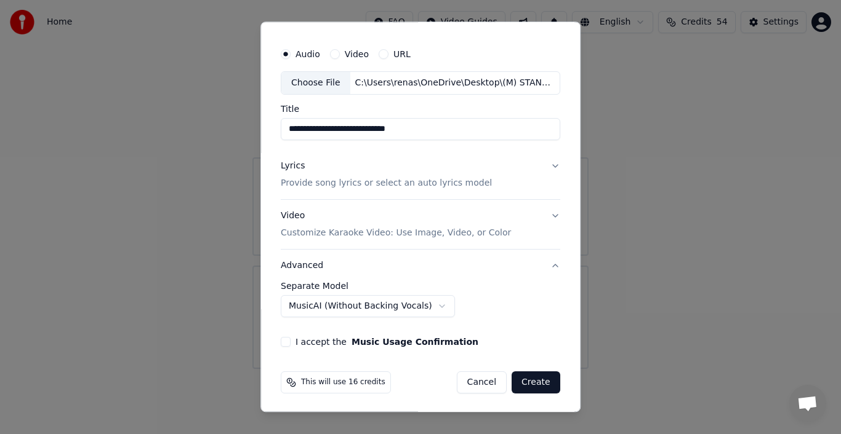
click at [285, 341] on button "I accept the Music Usage Confirmation" at bounding box center [286, 342] width 10 height 10
click at [543, 382] on button "Create" at bounding box center [535, 383] width 49 height 22
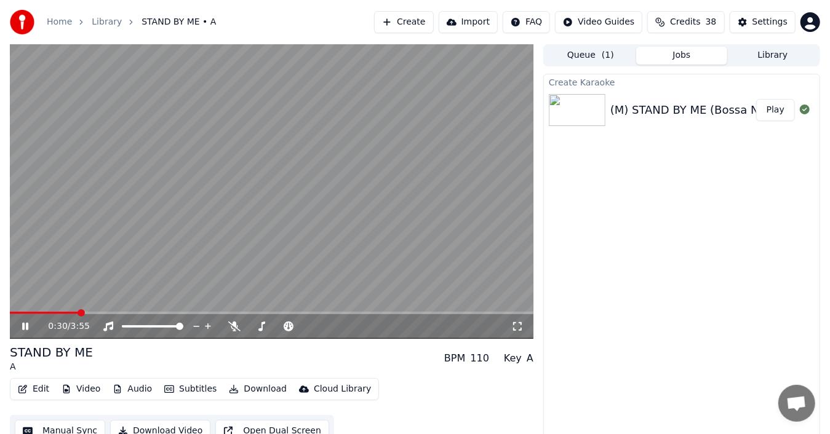
click at [283, 234] on video at bounding box center [272, 191] width 524 height 295
click at [126, 389] on button "Audio" at bounding box center [132, 389] width 49 height 17
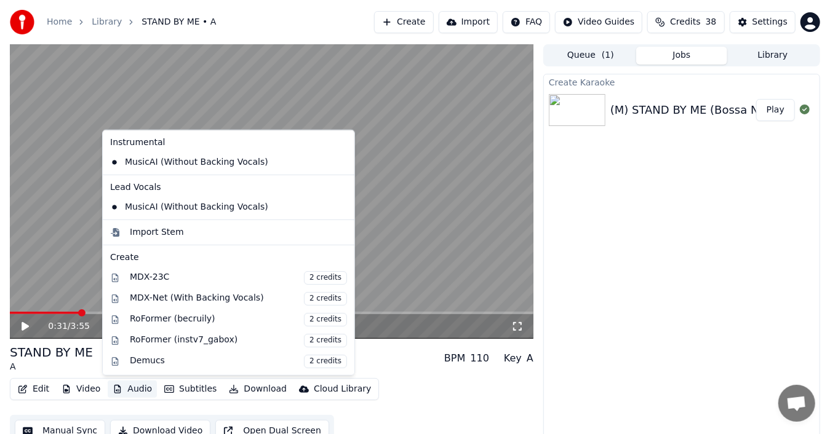
click at [338, 162] on icon at bounding box center [342, 163] width 9 height 10
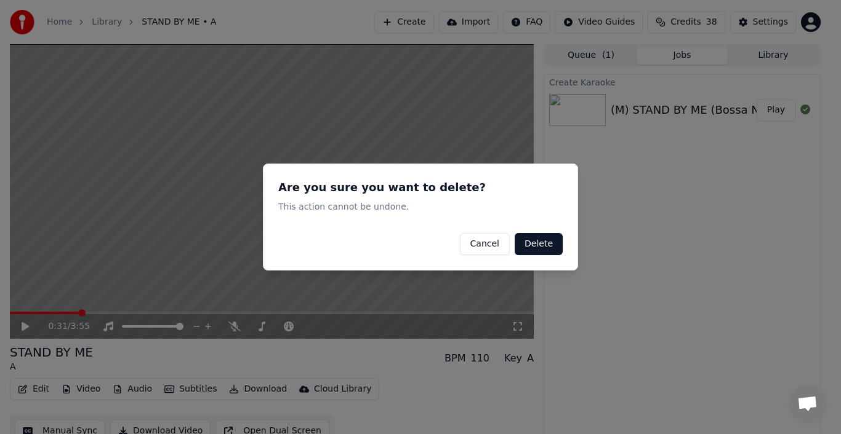
click at [540, 244] on button "Delete" at bounding box center [538, 244] width 48 height 22
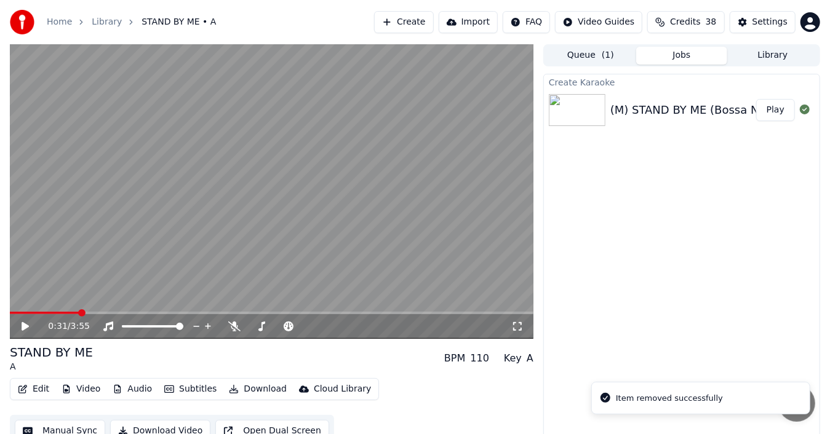
click at [137, 388] on button "Audio" at bounding box center [132, 389] width 49 height 17
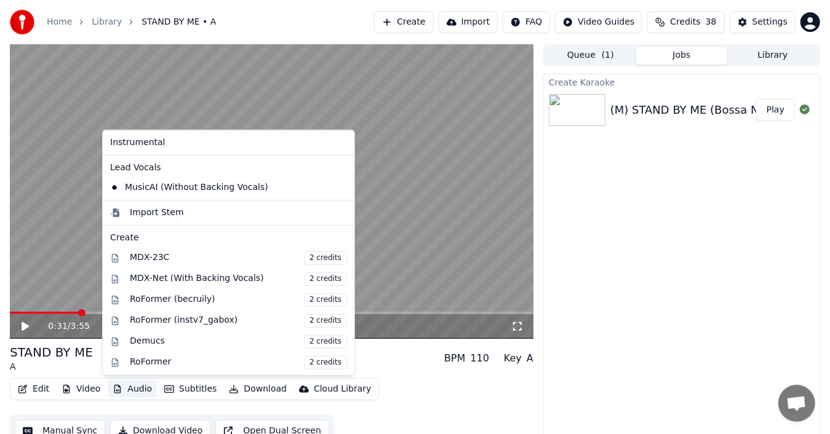
click at [338, 186] on icon at bounding box center [345, 188] width 14 height 10
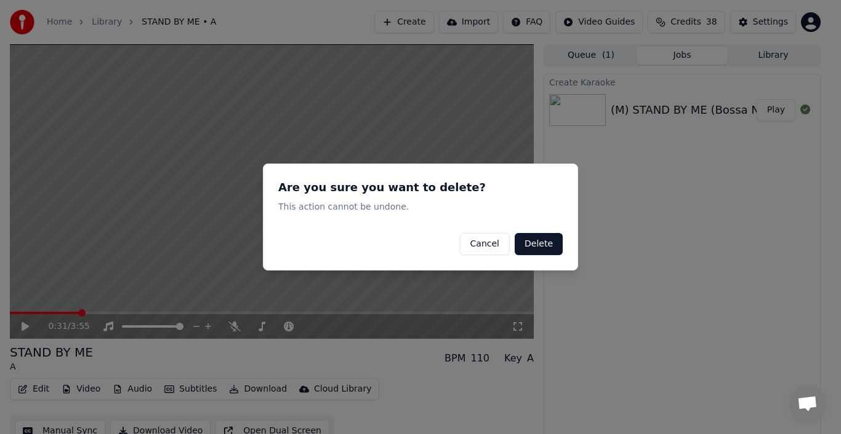
click at [530, 244] on button "Delete" at bounding box center [538, 244] width 48 height 22
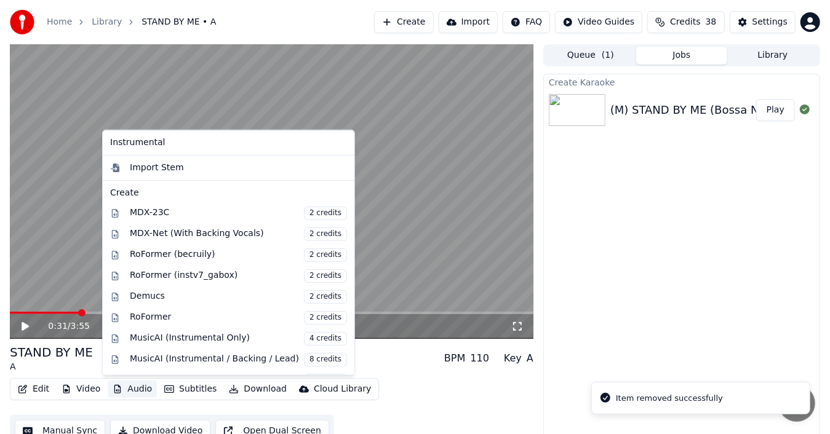
click at [131, 388] on button "Audio" at bounding box center [132, 389] width 49 height 17
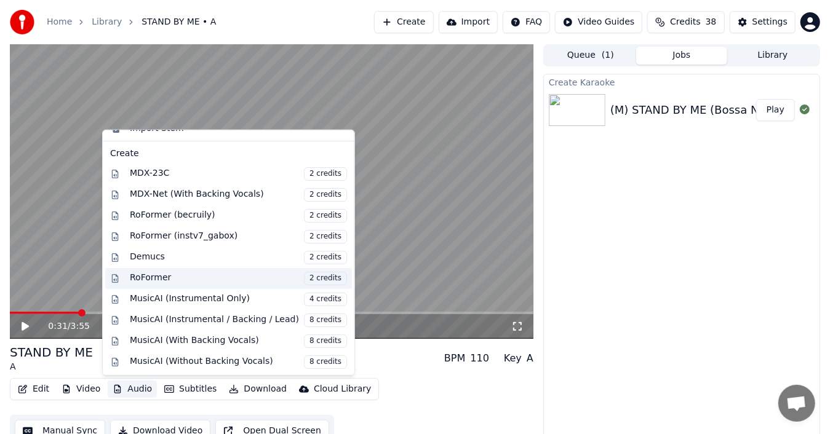
scroll to position [55, 0]
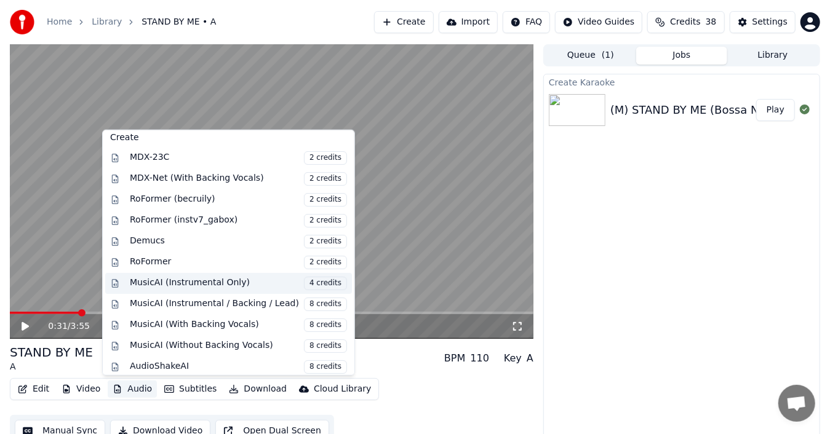
click at [219, 278] on div "MusicAI (Instrumental Only) 4 credits" at bounding box center [238, 284] width 217 height 14
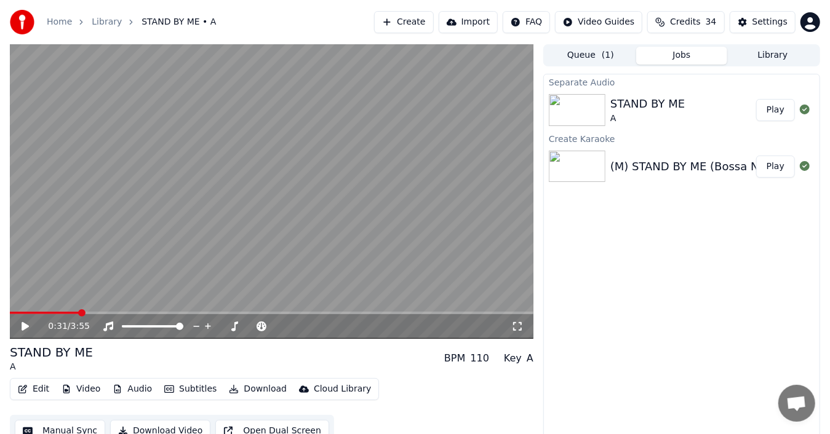
click at [778, 109] on button "Play" at bounding box center [775, 110] width 39 height 22
click at [368, 238] on video at bounding box center [272, 191] width 524 height 295
click at [779, 106] on button "Play" at bounding box center [775, 110] width 39 height 22
click at [439, 156] on video at bounding box center [272, 191] width 524 height 295
click at [407, 243] on video at bounding box center [272, 191] width 524 height 295
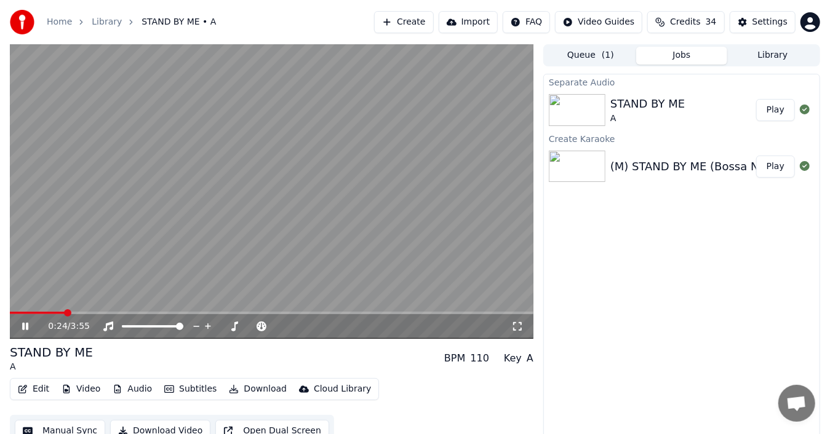
click at [325, 254] on video at bounding box center [272, 191] width 524 height 295
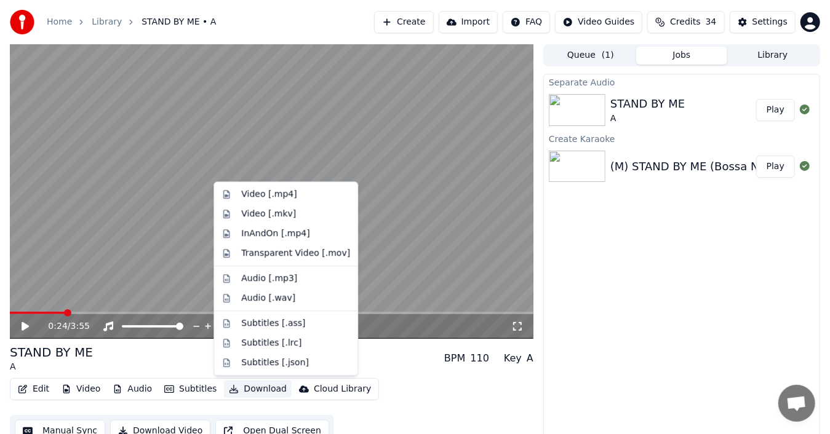
click at [247, 388] on button "Download" at bounding box center [258, 389] width 68 height 17
click at [289, 196] on div "Video [.mp4]" at bounding box center [268, 194] width 55 height 12
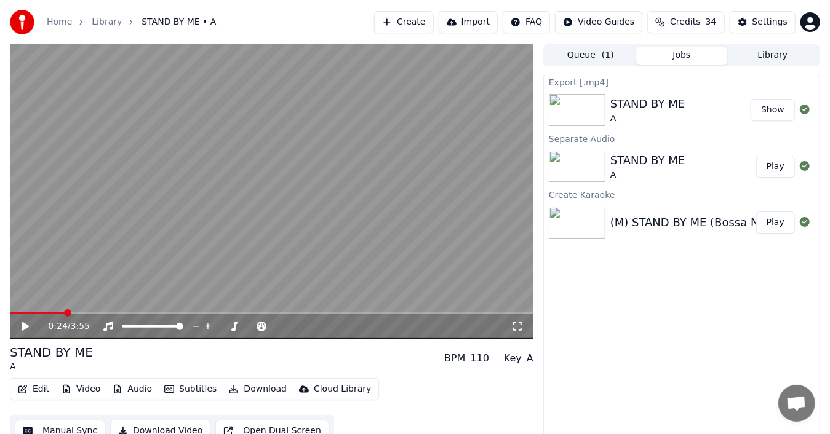
click at [773, 112] on button "Show" at bounding box center [773, 110] width 44 height 22
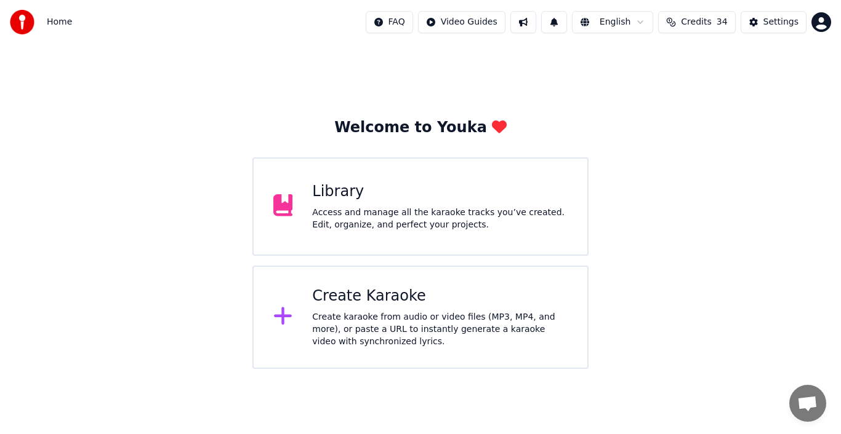
click at [289, 315] on icon at bounding box center [283, 316] width 20 height 22
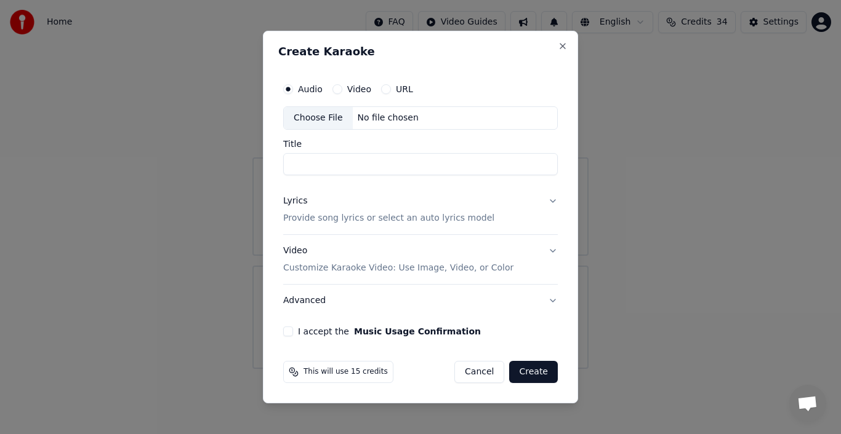
click at [318, 118] on div "Choose File" at bounding box center [318, 118] width 69 height 22
type input "**********"
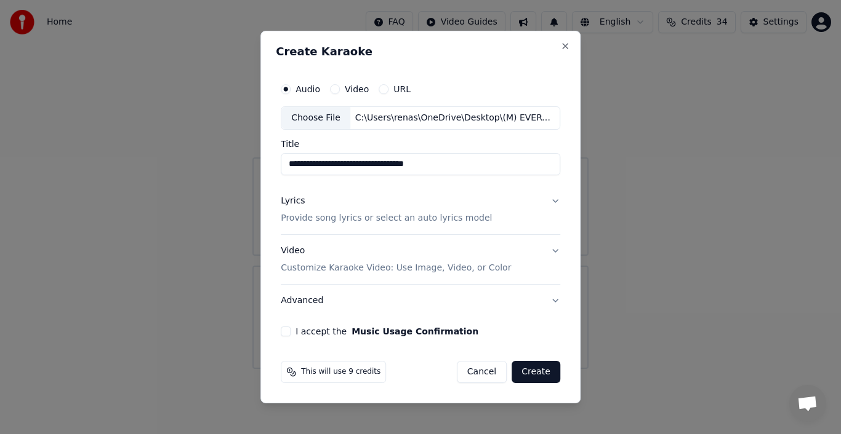
click at [295, 201] on div "Lyrics" at bounding box center [293, 201] width 24 height 12
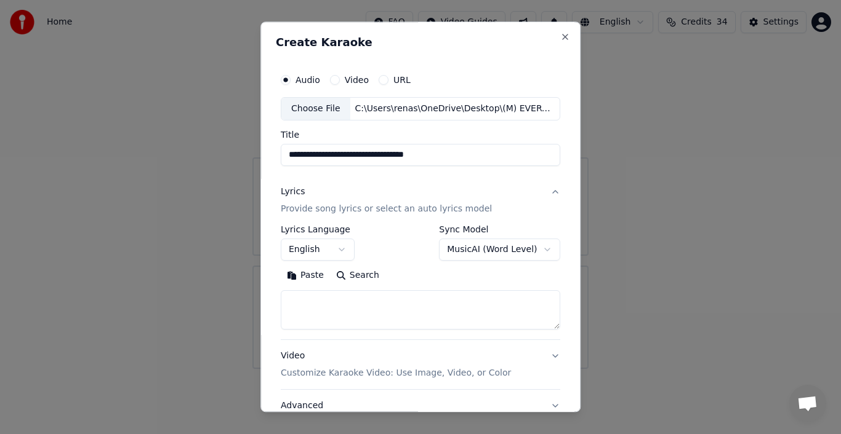
click at [303, 277] on button "Paste" at bounding box center [305, 276] width 49 height 20
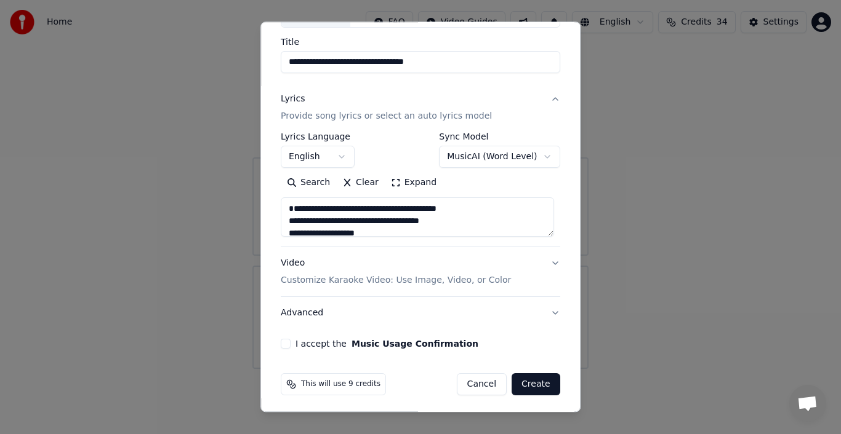
scroll to position [95, 0]
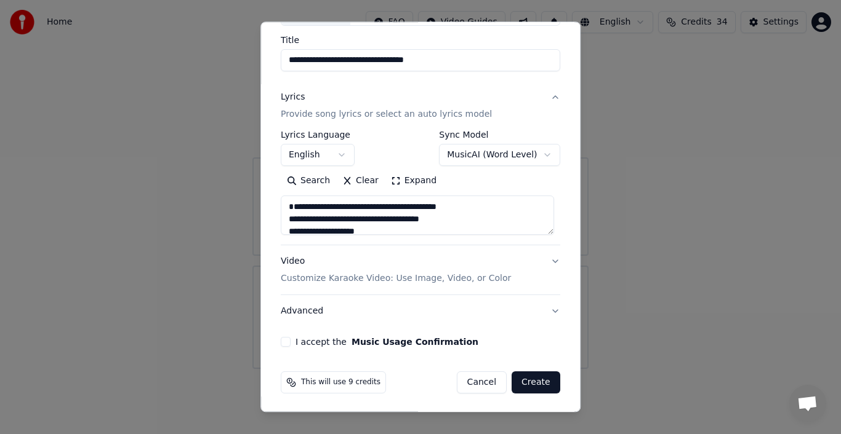
click at [308, 311] on button "Advanced" at bounding box center [420, 311] width 279 height 32
type textarea "**********"
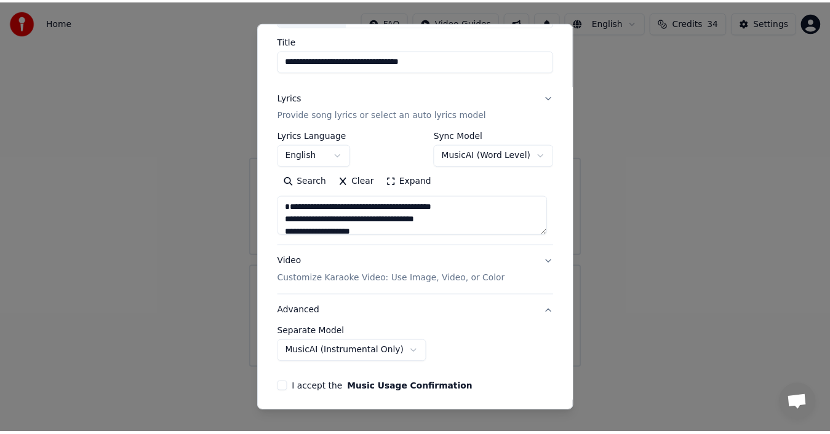
scroll to position [26, 0]
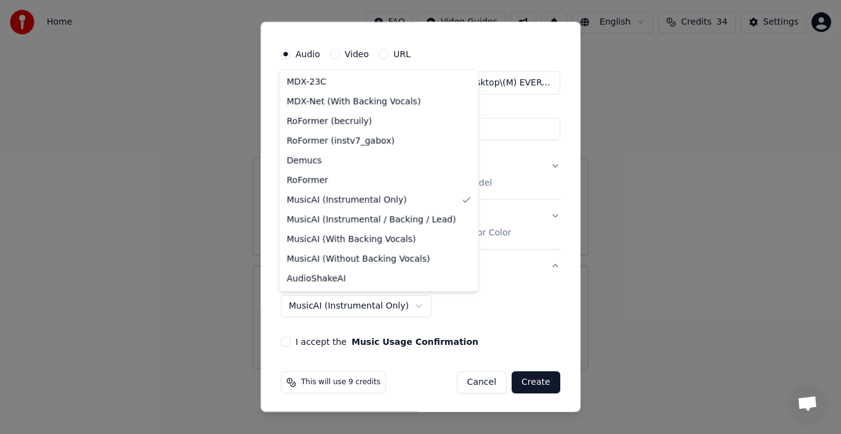
click at [394, 306] on body "**********" at bounding box center [420, 184] width 841 height 369
select select "**********"
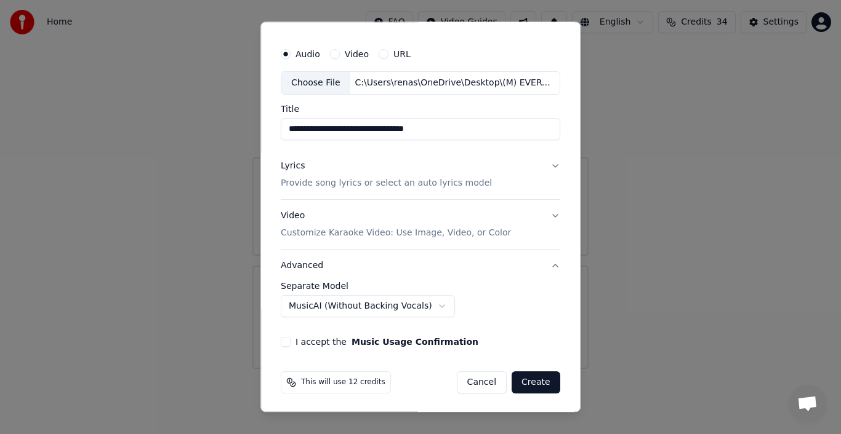
click at [287, 342] on button "I accept the Music Usage Confirmation" at bounding box center [286, 342] width 10 height 10
click at [531, 380] on button "Create" at bounding box center [535, 383] width 49 height 22
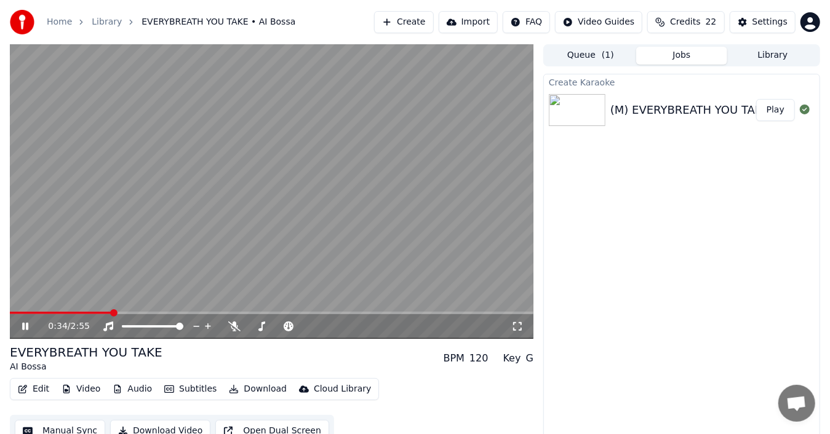
click at [474, 218] on video at bounding box center [272, 191] width 524 height 295
click at [810, 110] on icon at bounding box center [805, 110] width 10 height 10
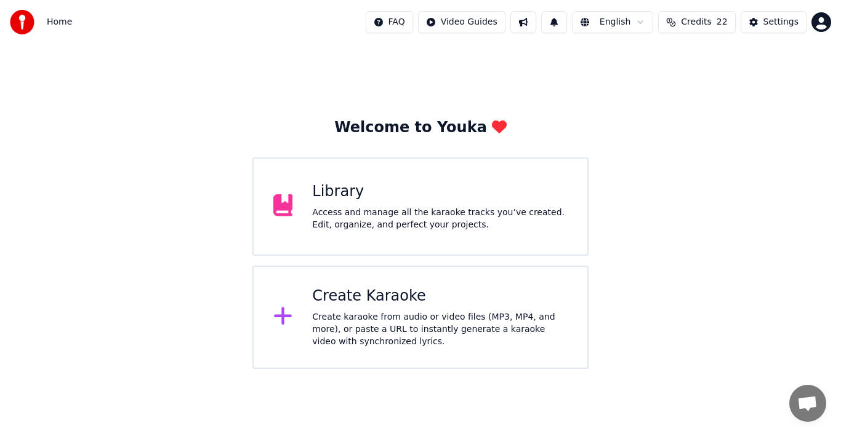
click at [481, 183] on div "Library" at bounding box center [439, 192] width 255 height 20
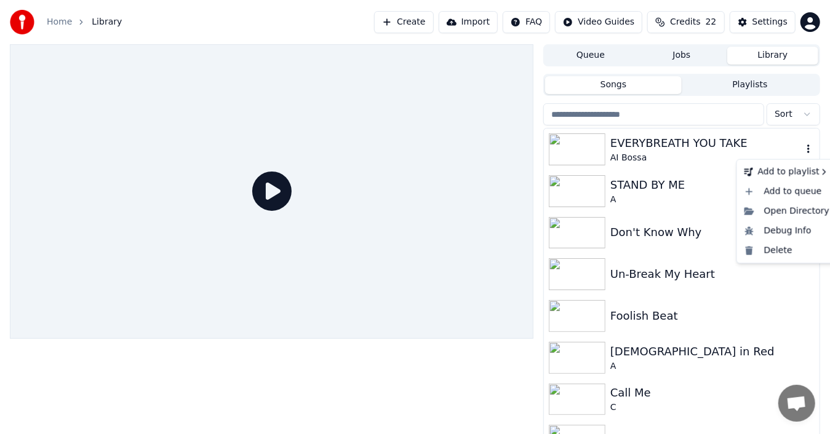
click at [807, 149] on icon "button" at bounding box center [808, 149] width 2 height 9
click at [797, 248] on div "Delete" at bounding box center [787, 251] width 95 height 20
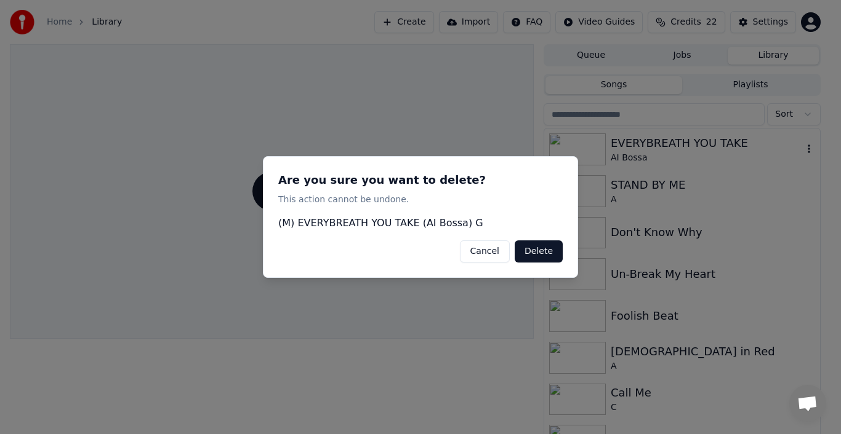
click at [546, 253] on button "Delete" at bounding box center [538, 252] width 48 height 22
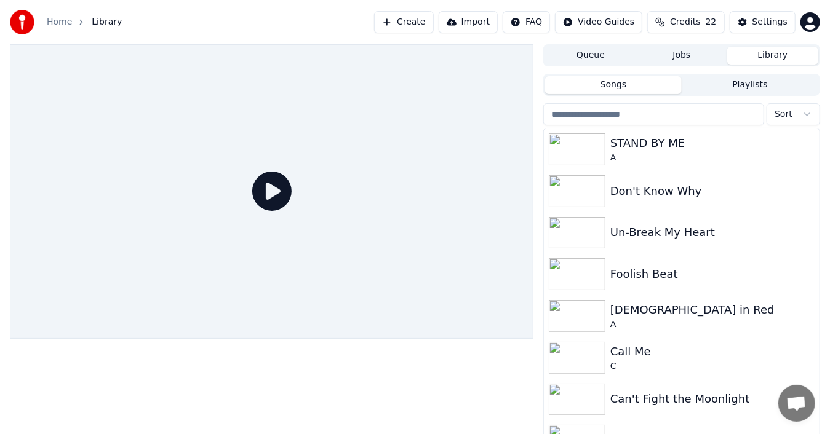
click at [53, 23] on link "Home" at bounding box center [59, 22] width 25 height 12
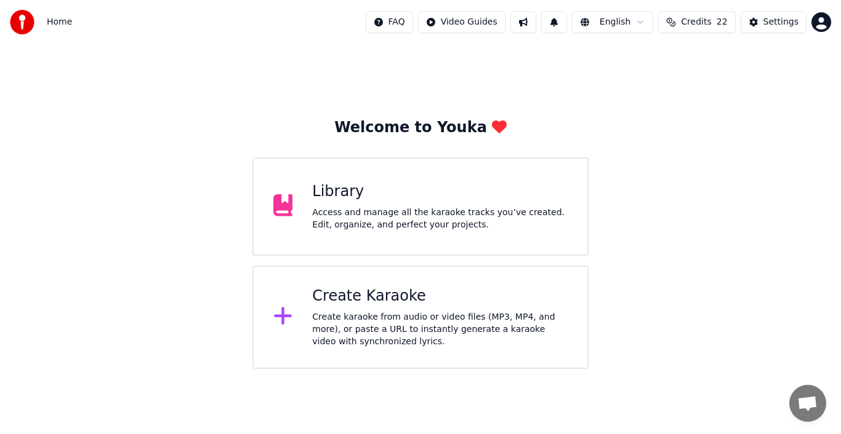
click at [340, 298] on div "Create Karaoke" at bounding box center [439, 297] width 255 height 20
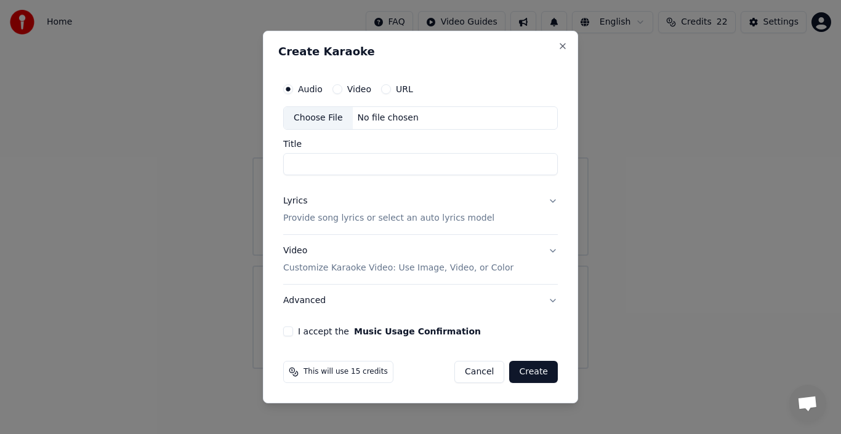
click at [318, 118] on div "Choose File" at bounding box center [318, 118] width 69 height 22
type input "**********"
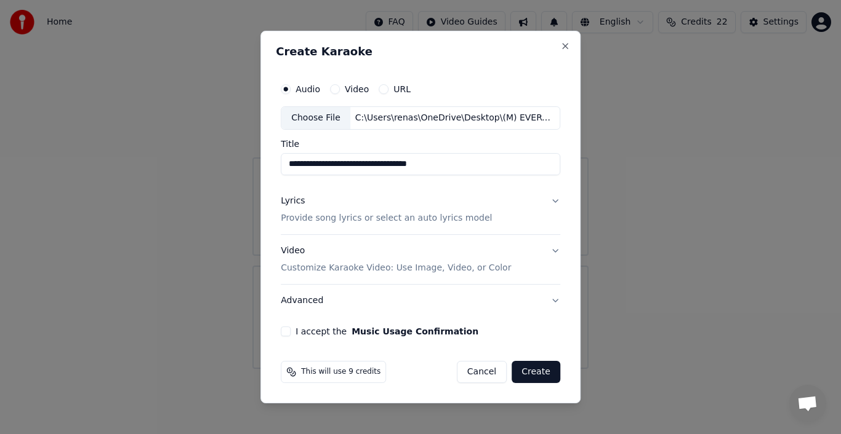
click at [296, 203] on div "Lyrics" at bounding box center [293, 201] width 24 height 12
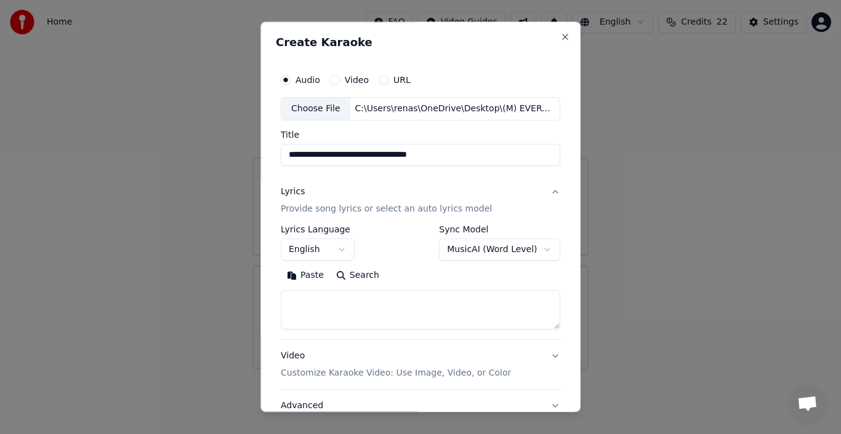
click at [305, 273] on button "Paste" at bounding box center [305, 276] width 49 height 20
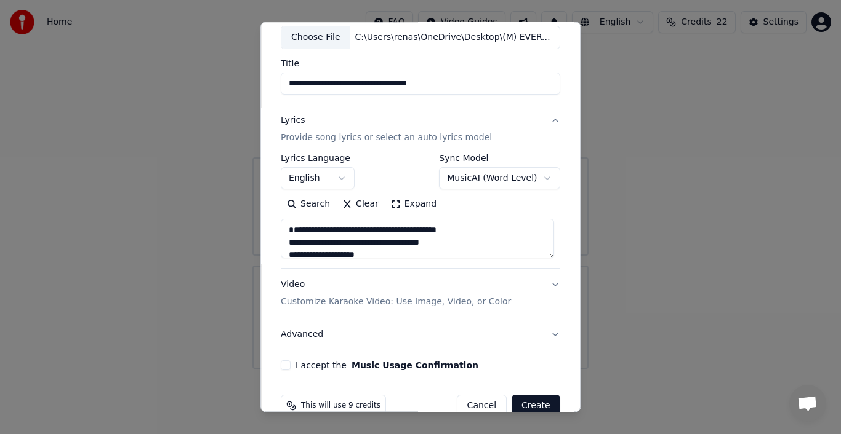
scroll to position [95, 0]
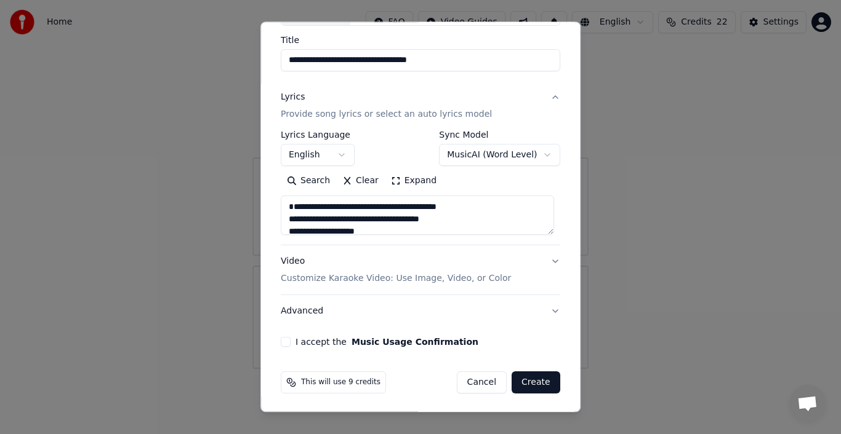
click at [313, 311] on button "Advanced" at bounding box center [420, 311] width 279 height 32
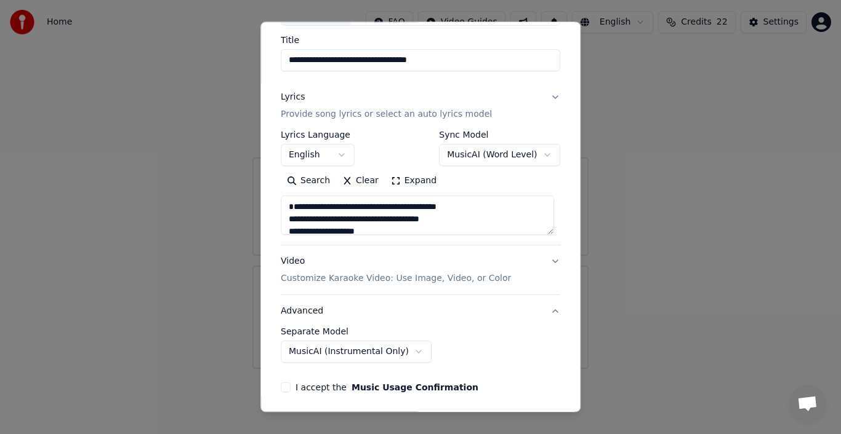
type textarea "**********"
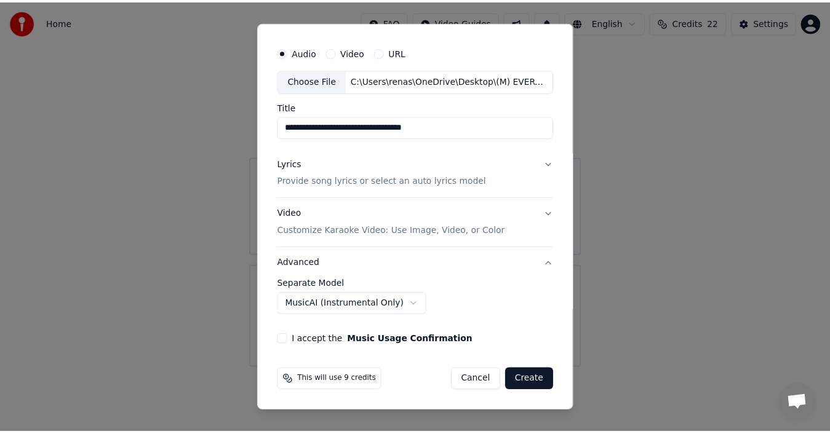
scroll to position [26, 0]
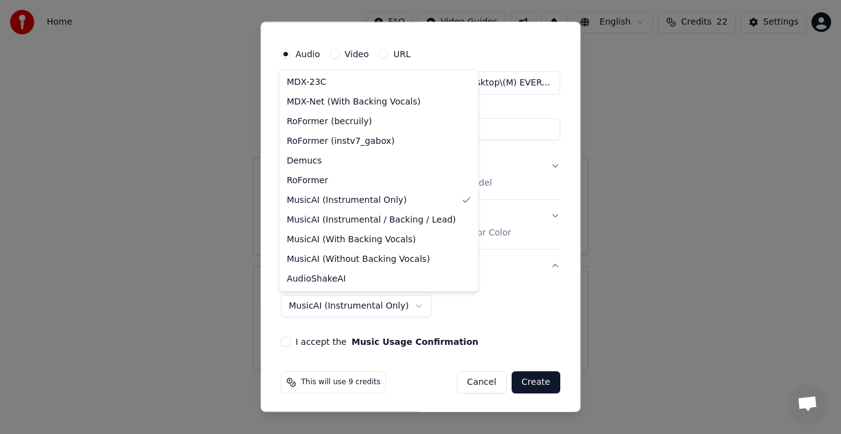
click at [348, 308] on body "**********" at bounding box center [420, 184] width 841 height 369
select select "**********"
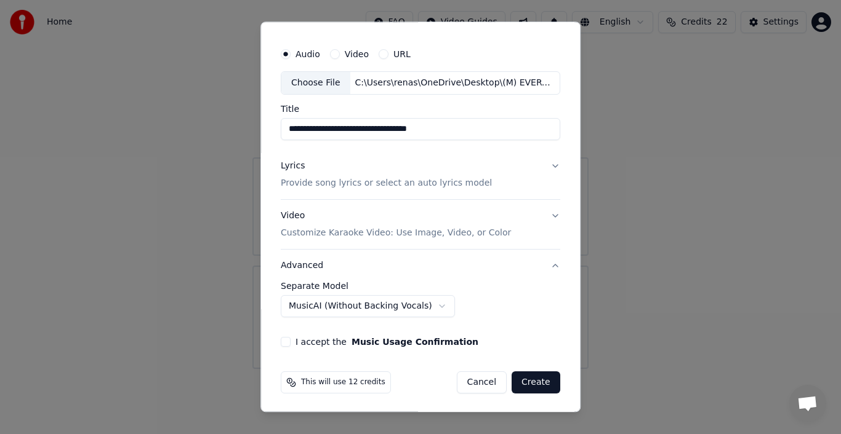
click at [284, 339] on button "I accept the Music Usage Confirmation" at bounding box center [286, 342] width 10 height 10
click at [533, 383] on button "Create" at bounding box center [535, 383] width 49 height 22
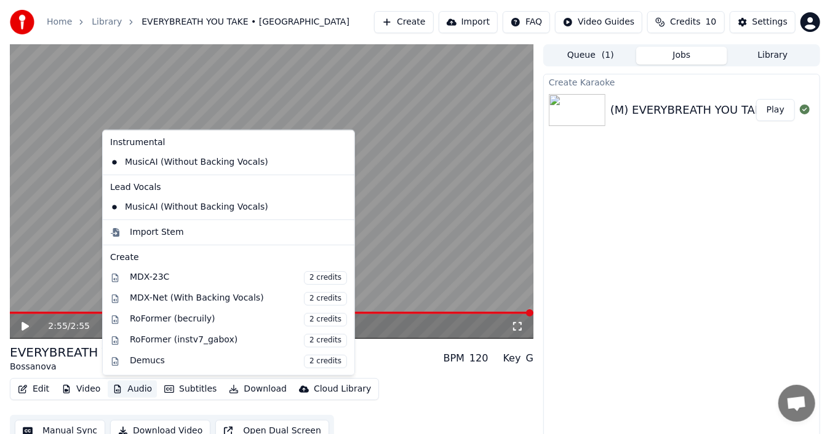
click at [134, 389] on button "Audio" at bounding box center [132, 389] width 49 height 17
click at [338, 162] on icon at bounding box center [345, 163] width 14 height 10
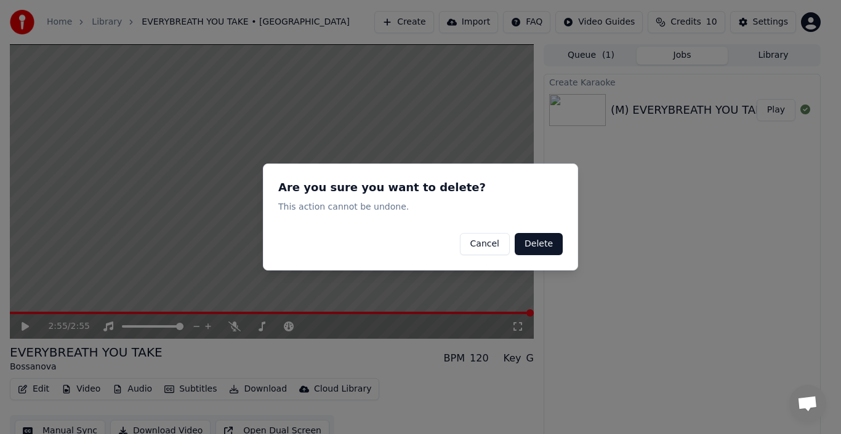
click at [536, 238] on button "Delete" at bounding box center [538, 244] width 48 height 22
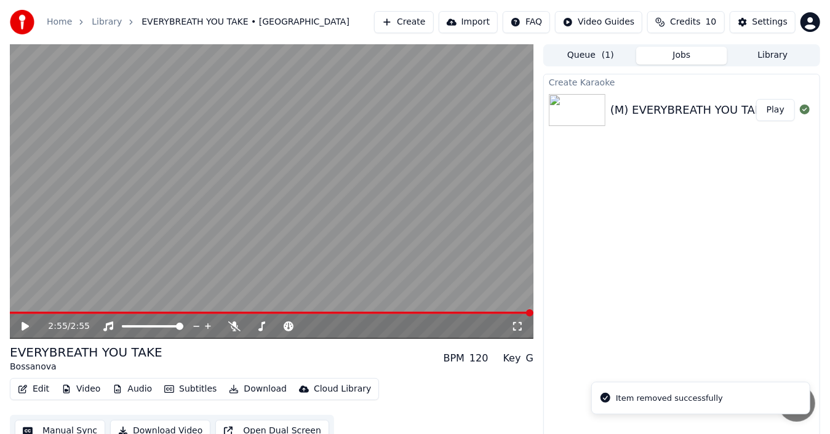
click at [132, 389] on button "Audio" at bounding box center [132, 389] width 49 height 17
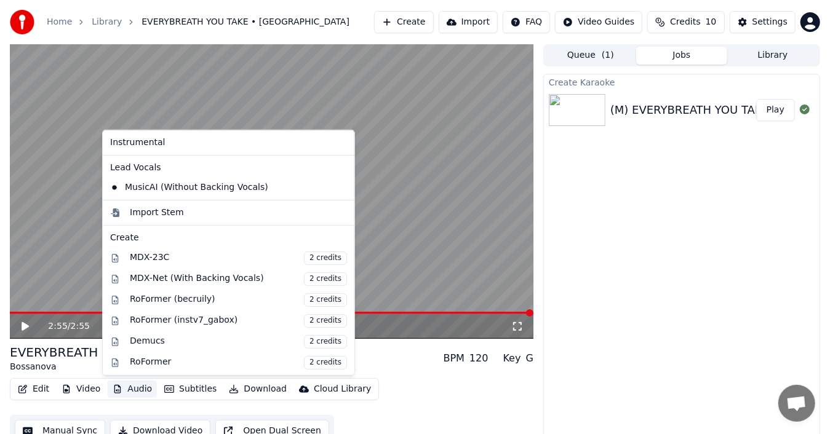
click at [338, 187] on icon at bounding box center [345, 188] width 14 height 10
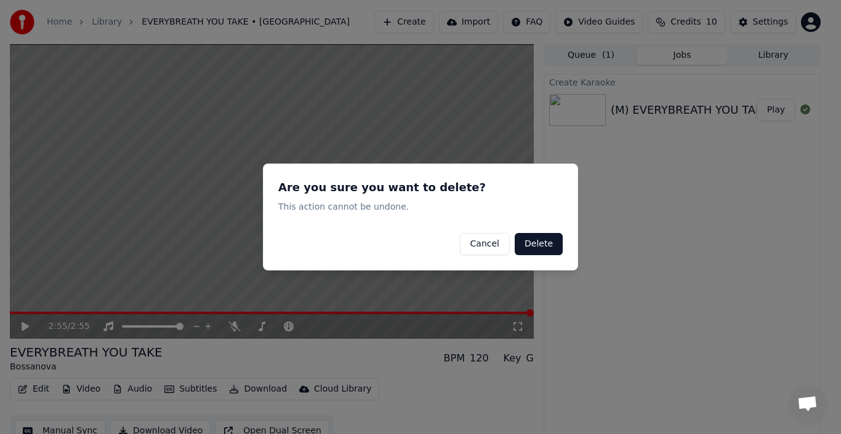
click at [535, 246] on button "Delete" at bounding box center [538, 244] width 48 height 22
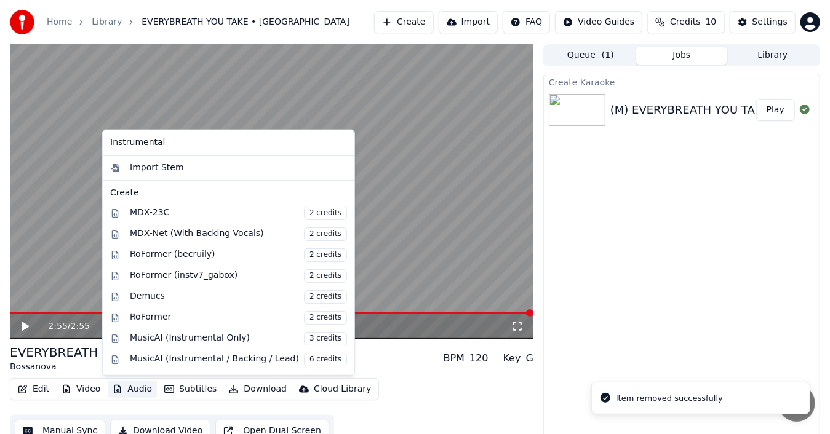
click at [136, 387] on button "Audio" at bounding box center [132, 389] width 49 height 17
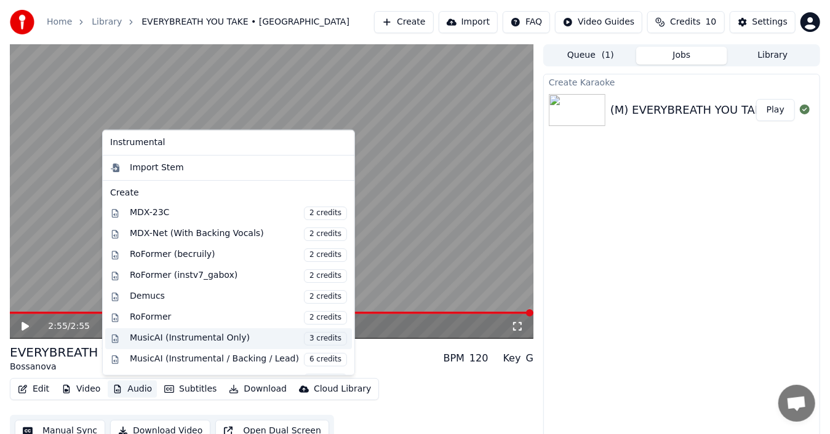
click at [172, 337] on div "MusicAI (Instrumental Only) 3 credits" at bounding box center [238, 339] width 217 height 14
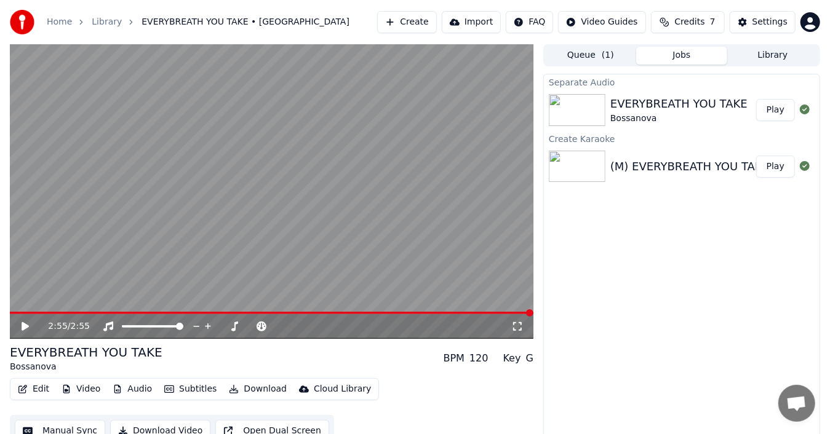
click at [780, 109] on button "Play" at bounding box center [775, 110] width 39 height 22
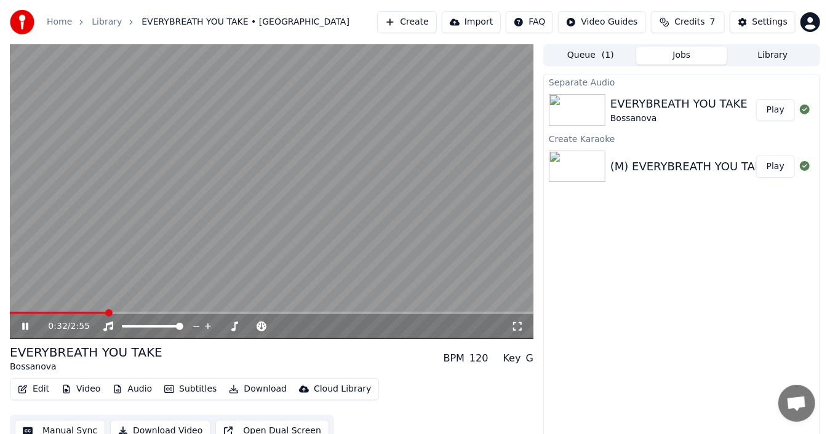
click at [360, 252] on video at bounding box center [272, 191] width 524 height 295
click at [137, 389] on button "Audio" at bounding box center [132, 389] width 49 height 17
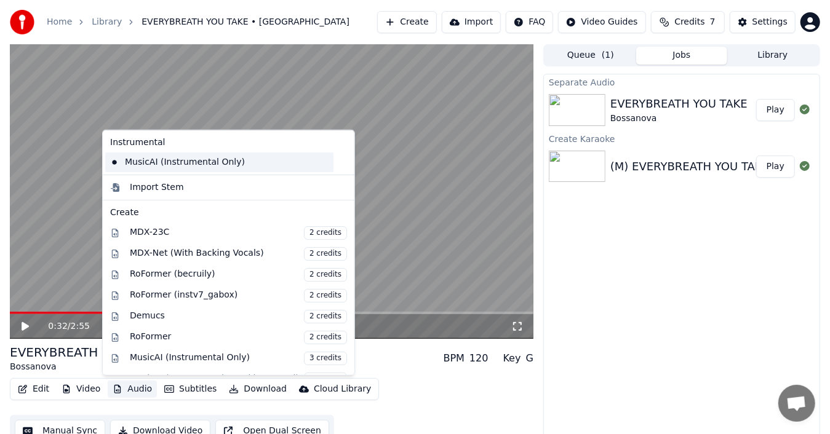
click at [185, 159] on div "MusicAI (Instrumental Only)" at bounding box center [219, 163] width 228 height 20
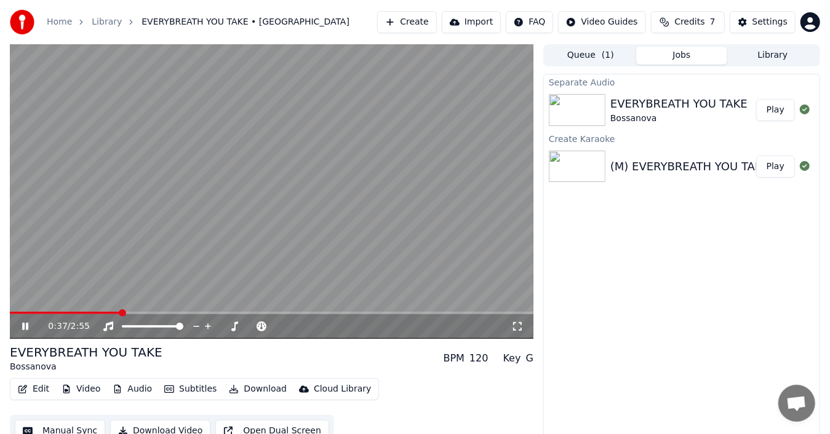
click at [25, 324] on icon at bounding box center [34, 327] width 28 height 10
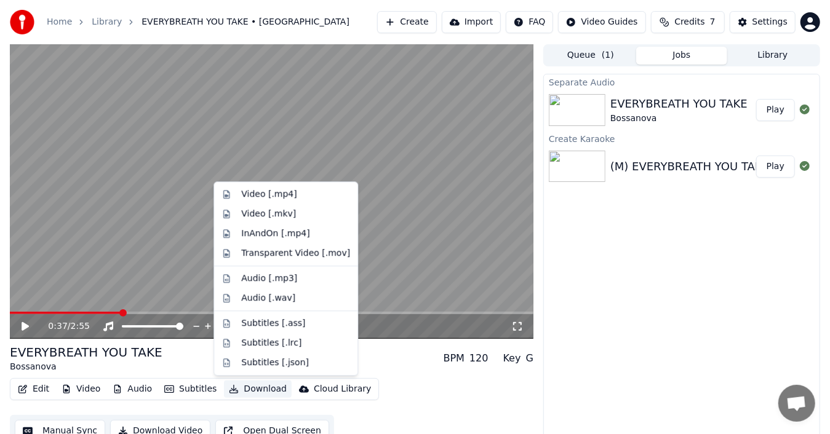
click at [263, 391] on button "Download" at bounding box center [258, 389] width 68 height 17
click at [281, 193] on div "Video [.mp4]" at bounding box center [268, 194] width 55 height 12
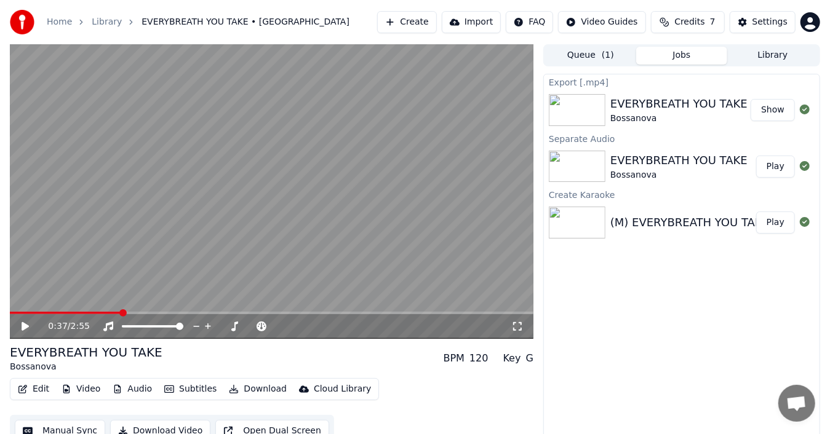
click at [775, 106] on button "Show" at bounding box center [773, 110] width 44 height 22
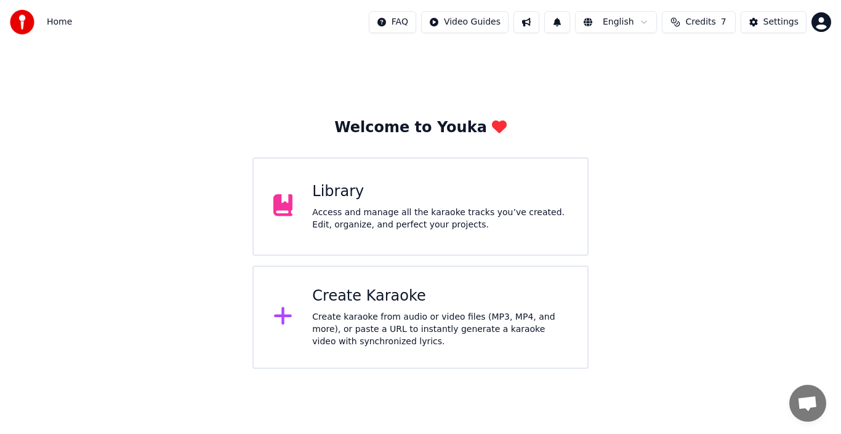
click at [287, 318] on icon at bounding box center [283, 317] width 18 height 18
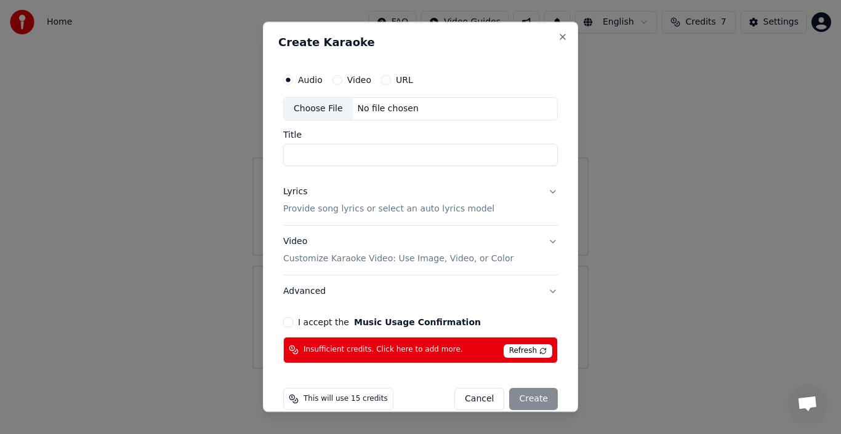
click at [320, 108] on div "Choose File" at bounding box center [318, 109] width 69 height 22
type input "**********"
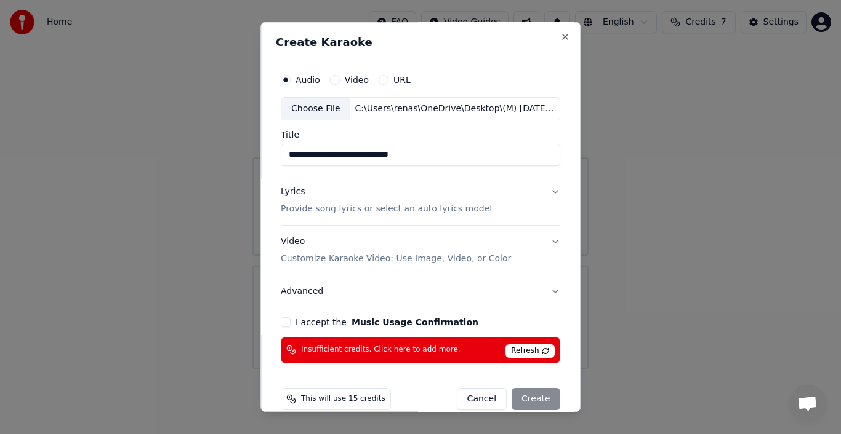
click at [528, 346] on span "Refresh" at bounding box center [529, 352] width 49 height 14
click at [560, 41] on button "Close" at bounding box center [565, 37] width 10 height 10
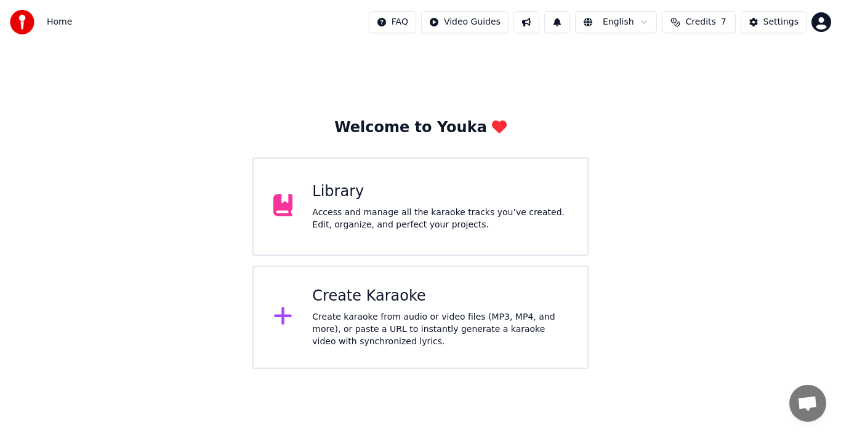
click at [363, 294] on div "Create Karaoke" at bounding box center [439, 297] width 255 height 20
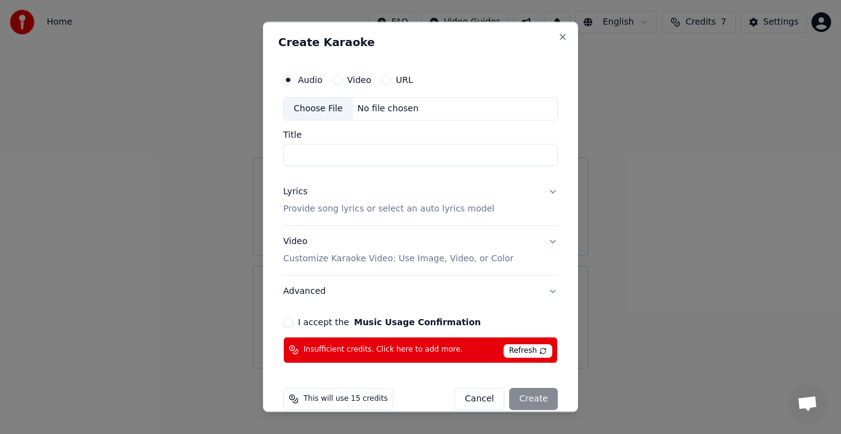
click at [422, 351] on span "Insufficient credits. Click here to add more." at bounding box center [382, 351] width 159 height 10
click at [529, 347] on span "Refresh" at bounding box center [527, 352] width 49 height 14
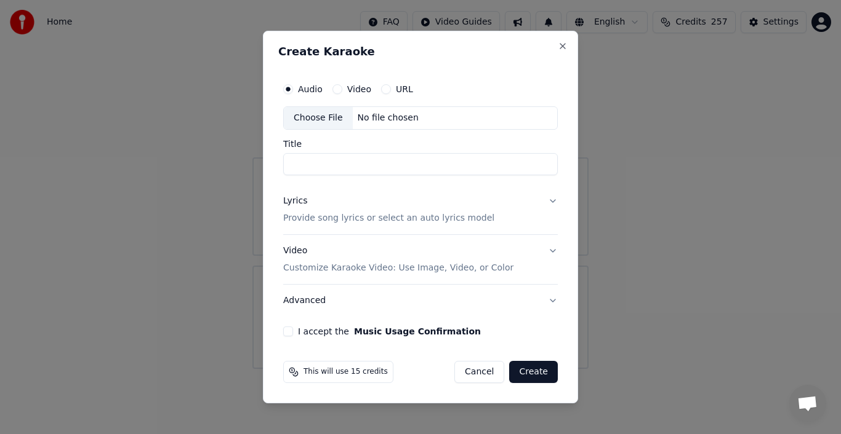
click at [326, 113] on div "Choose File" at bounding box center [318, 118] width 69 height 22
type input "**********"
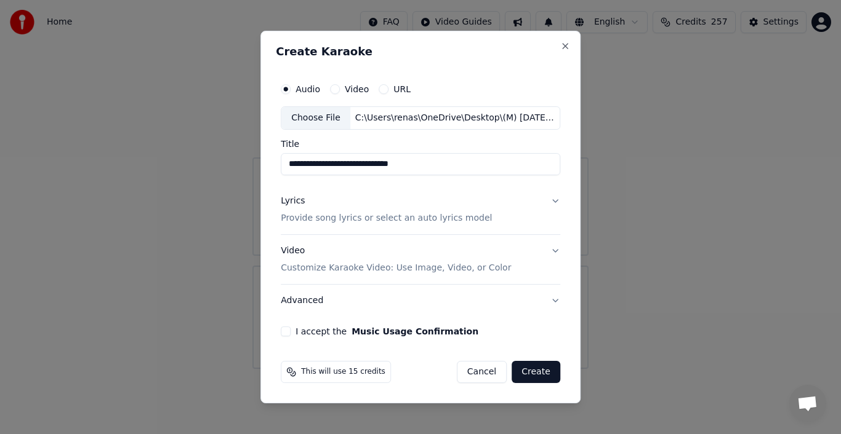
click at [299, 202] on div "Lyrics" at bounding box center [293, 201] width 24 height 12
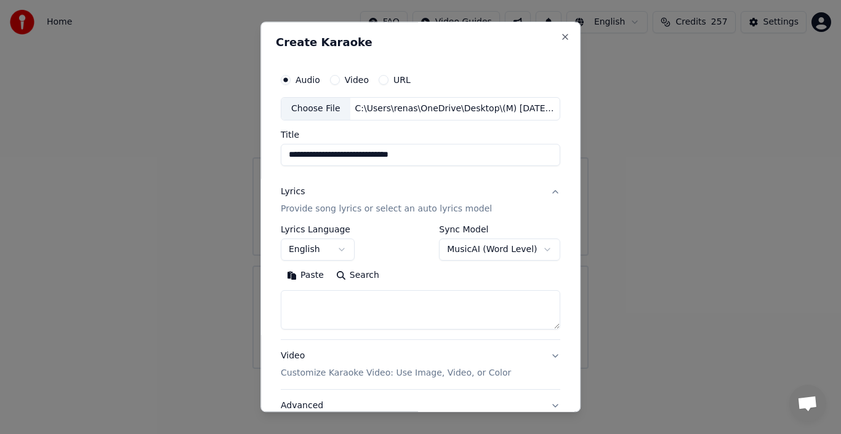
click at [303, 251] on button "English" at bounding box center [318, 250] width 74 height 22
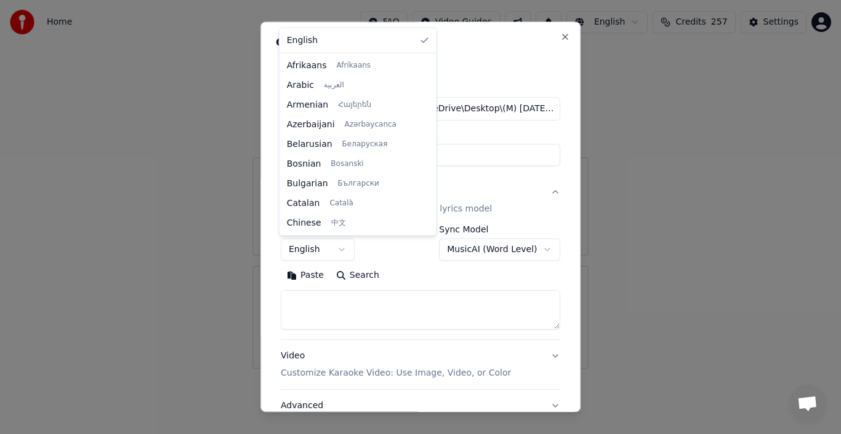
click at [303, 251] on body "**********" at bounding box center [420, 184] width 841 height 369
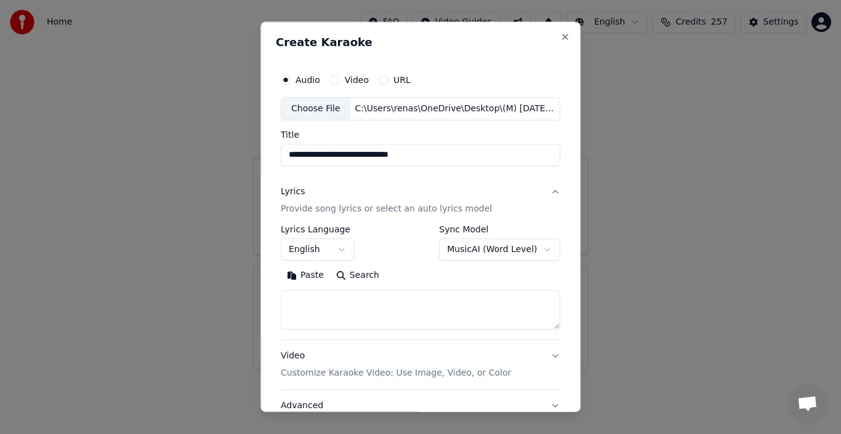
click at [305, 277] on button "Paste" at bounding box center [305, 276] width 49 height 20
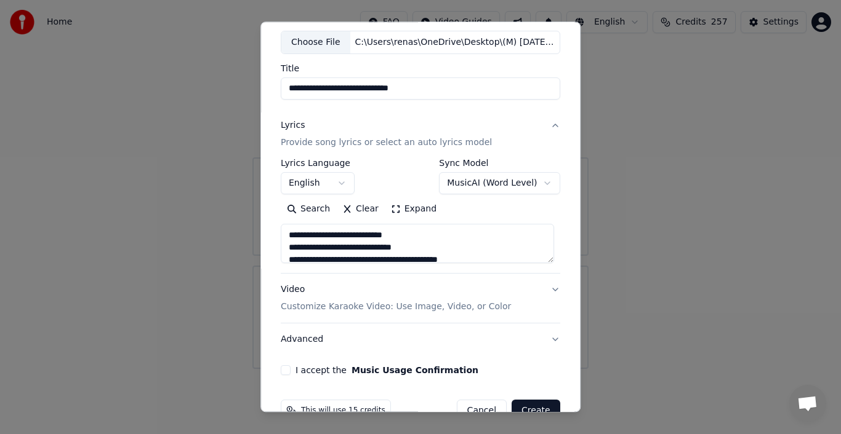
scroll to position [95, 0]
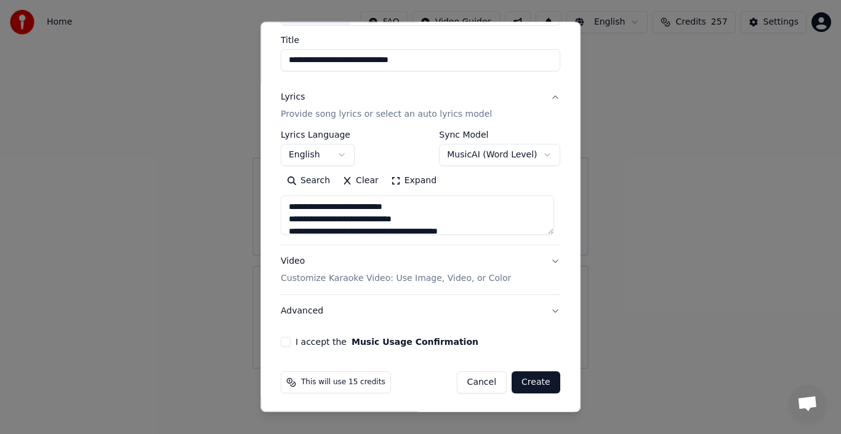
click at [306, 312] on button "Advanced" at bounding box center [420, 311] width 279 height 32
type textarea "**********"
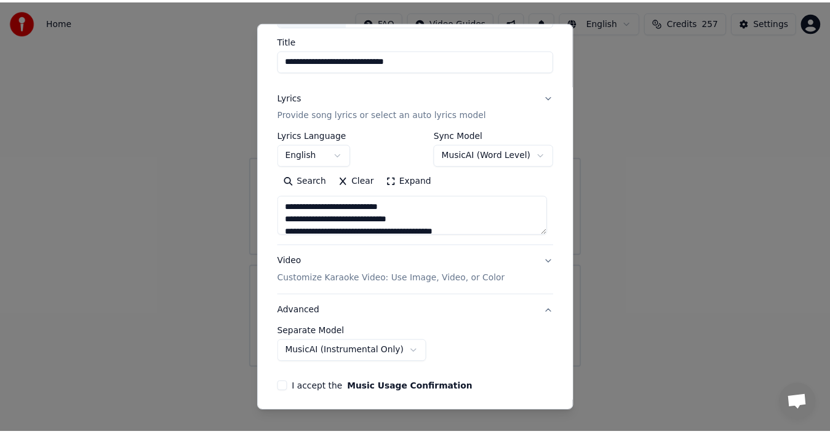
scroll to position [26, 0]
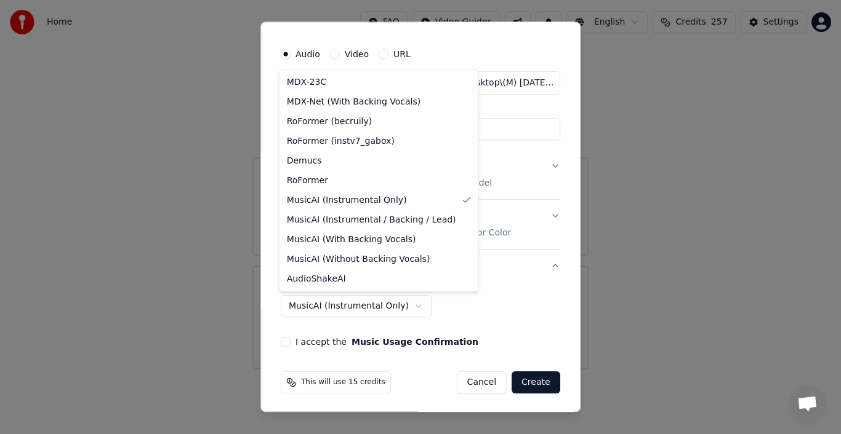
click at [381, 306] on body "**********" at bounding box center [420, 184] width 841 height 369
select select "**********"
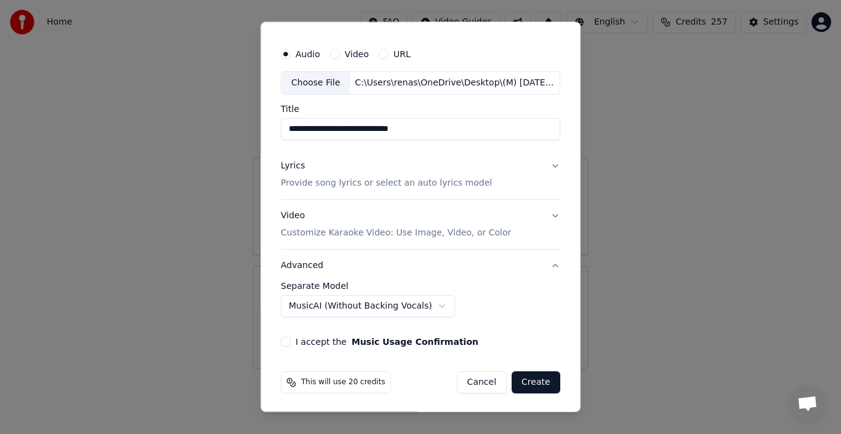
click at [282, 341] on button "I accept the Music Usage Confirmation" at bounding box center [286, 342] width 10 height 10
click at [526, 382] on button "Create" at bounding box center [535, 383] width 49 height 22
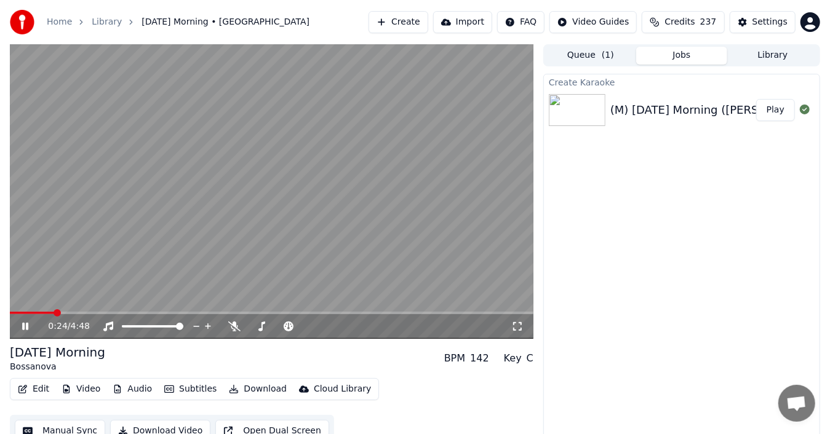
click at [28, 326] on icon at bounding box center [25, 326] width 6 height 7
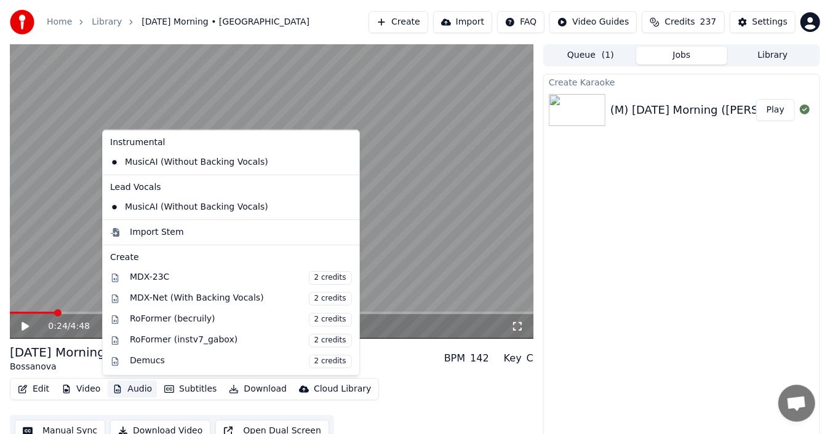
click at [138, 393] on button "Audio" at bounding box center [132, 389] width 49 height 17
click at [343, 161] on icon at bounding box center [347, 163] width 9 height 10
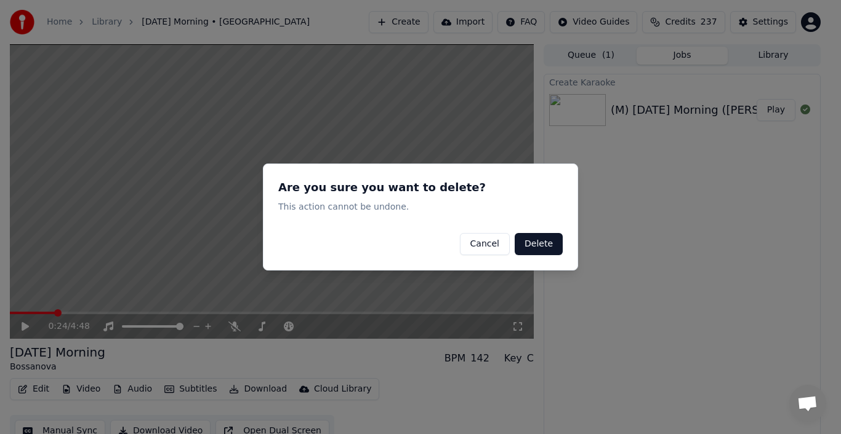
click at [537, 244] on button "Delete" at bounding box center [538, 244] width 48 height 22
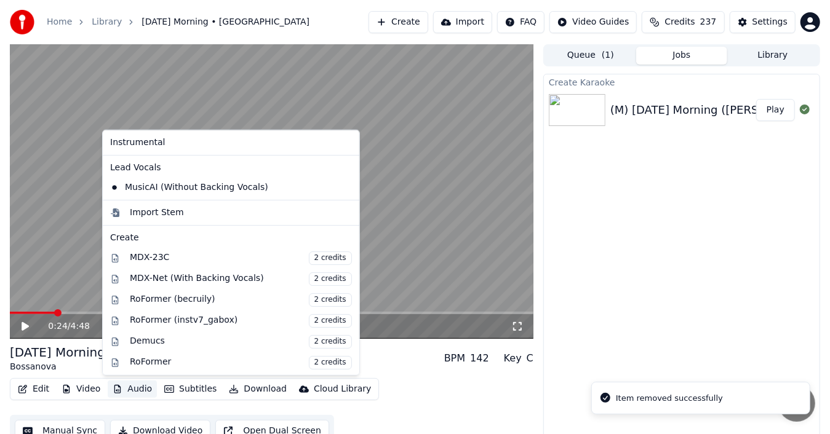
click at [135, 389] on button "Audio" at bounding box center [132, 389] width 49 height 17
click at [343, 186] on icon at bounding box center [350, 188] width 14 height 10
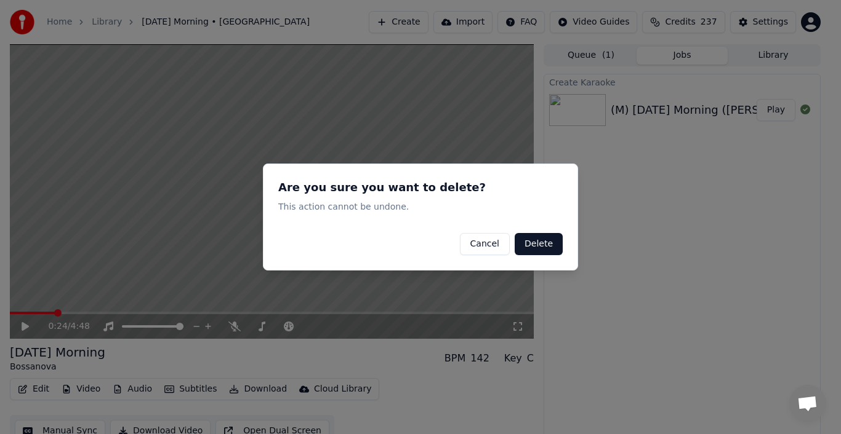
click at [551, 241] on button "Delete" at bounding box center [538, 244] width 48 height 22
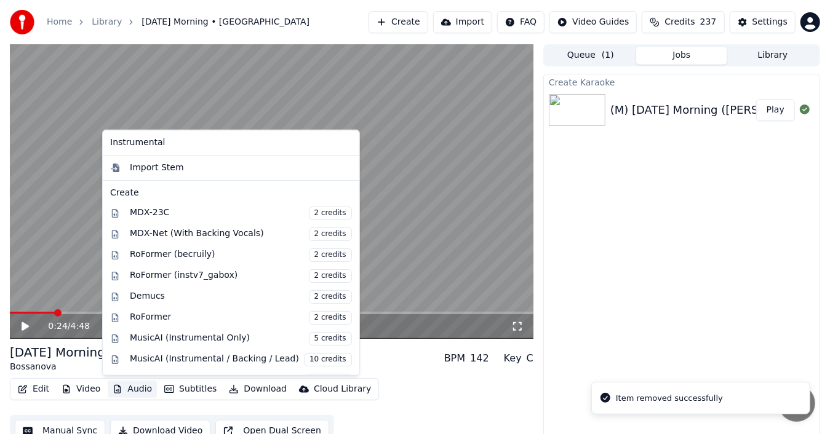
click at [135, 388] on button "Audio" at bounding box center [132, 389] width 49 height 17
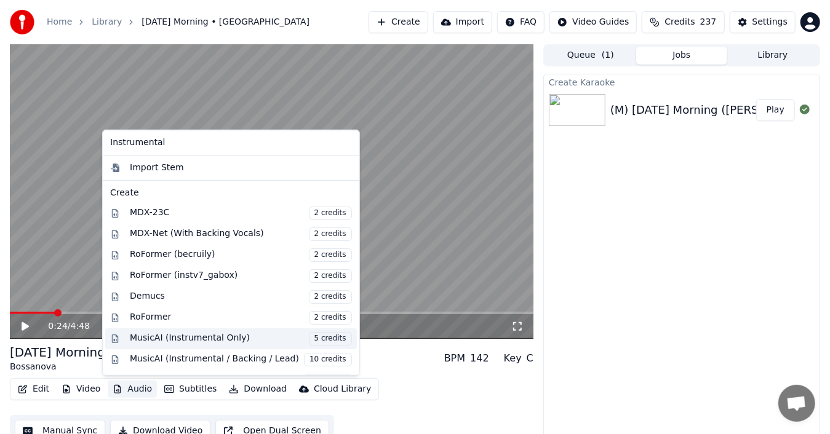
click at [201, 338] on div "MusicAI (Instrumental Only) 5 credits" at bounding box center [241, 339] width 222 height 14
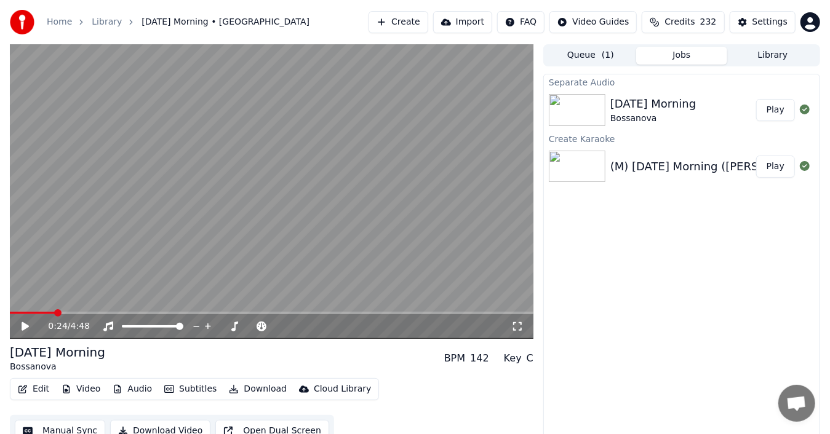
click at [774, 113] on button "Play" at bounding box center [775, 110] width 39 height 22
click at [27, 324] on icon at bounding box center [25, 326] width 6 height 7
click at [236, 391] on button "Download" at bounding box center [258, 389] width 68 height 17
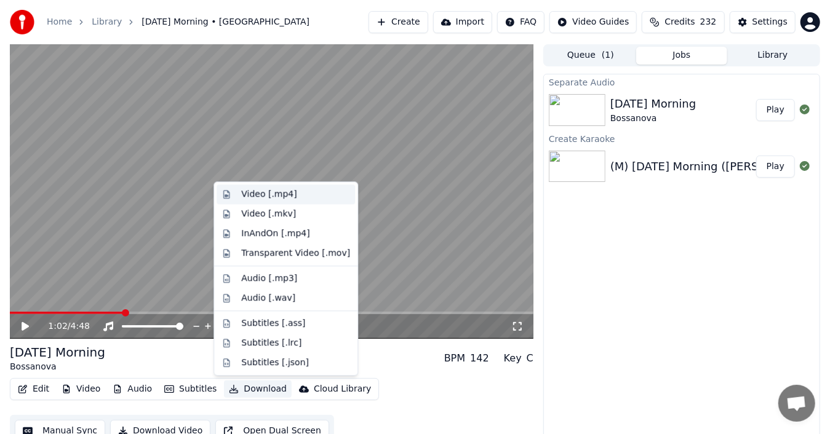
click at [295, 191] on div "Video [.mp4]" at bounding box center [295, 194] width 109 height 12
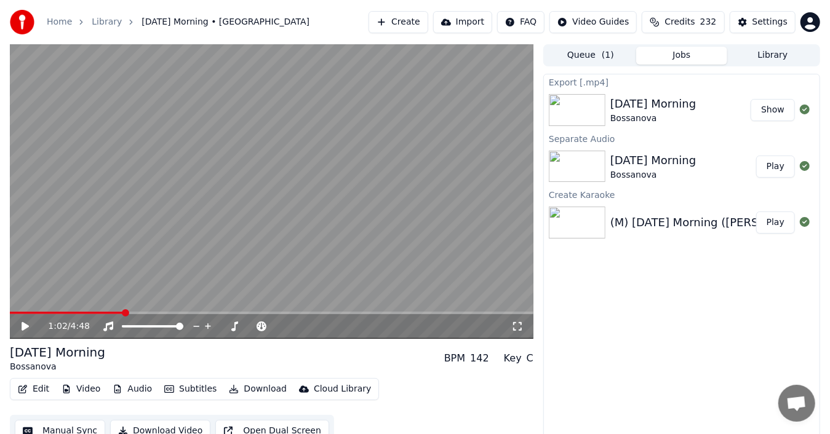
click at [779, 113] on button "Show" at bounding box center [773, 110] width 44 height 22
